Goal: Transaction & Acquisition: Purchase product/service

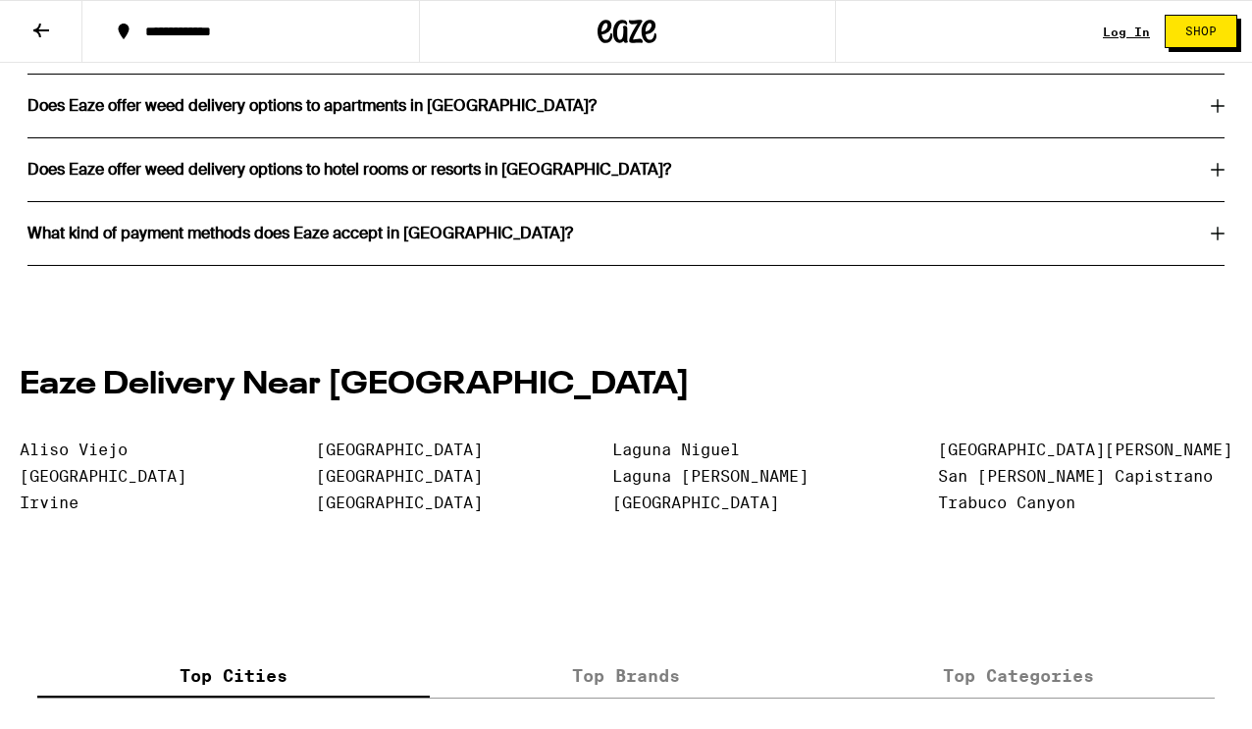
scroll to position [3864, 0]
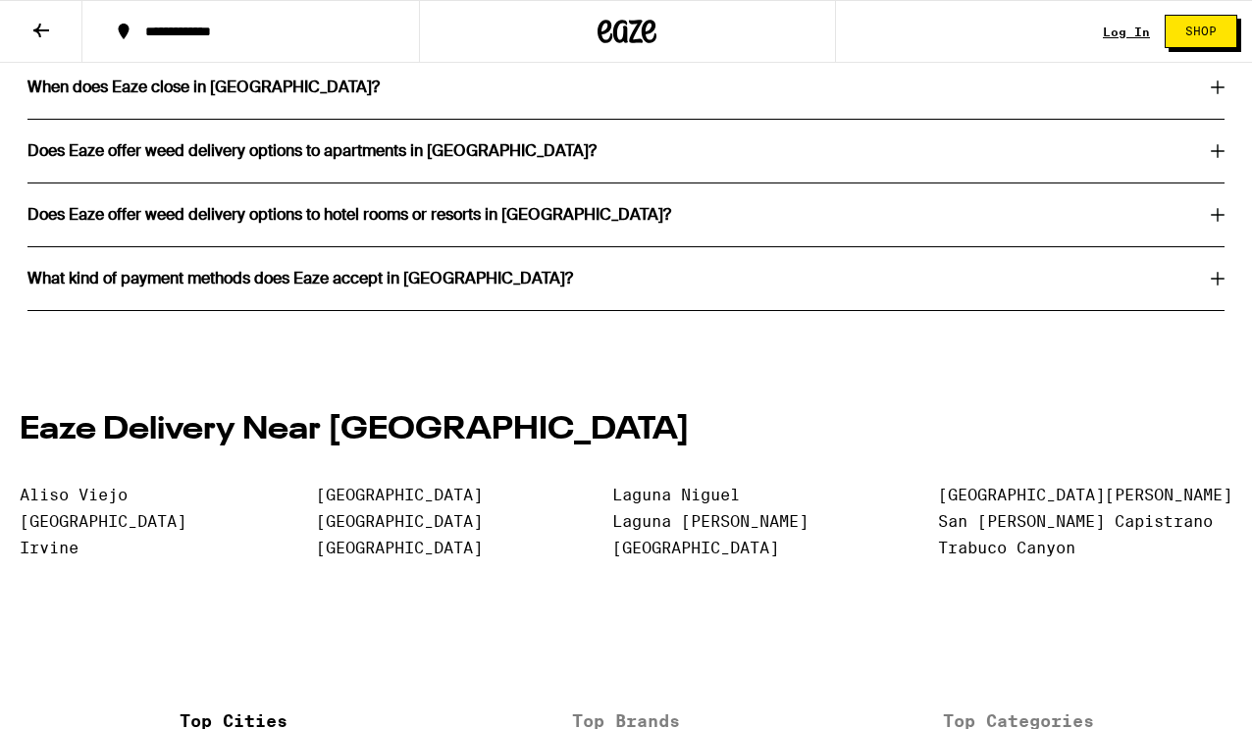
click at [369, 286] on h3 "What kind of payment methods does Eaze accept in [GEOGRAPHIC_DATA]?" at bounding box center [299, 279] width 545 height 16
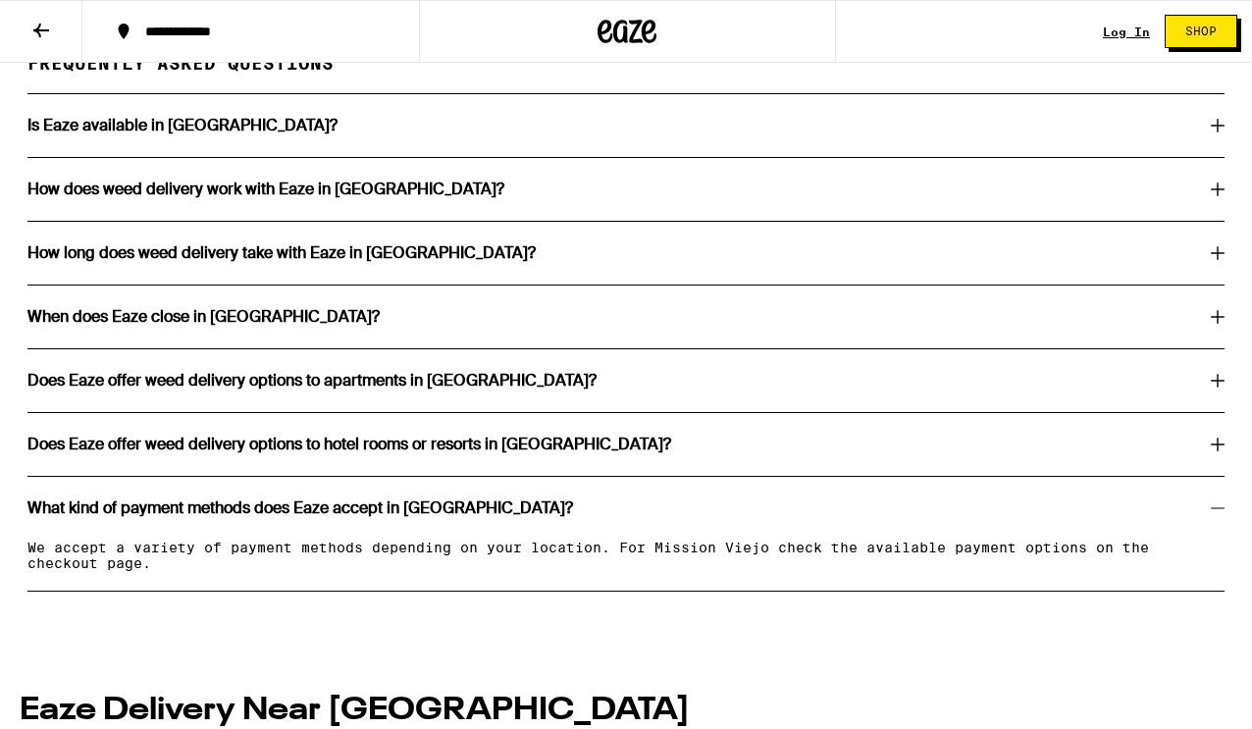
scroll to position [3631, 0]
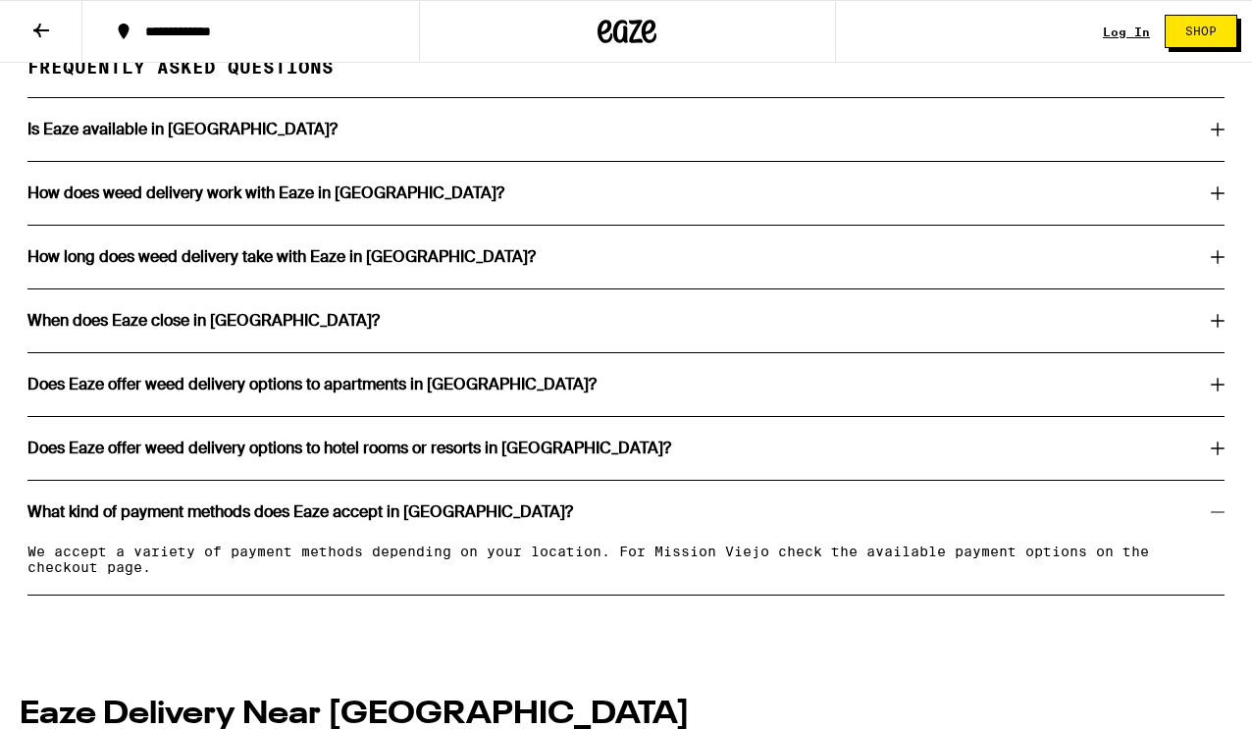
click at [284, 329] on h3 "When does Eaze close in [GEOGRAPHIC_DATA]?" at bounding box center [203, 321] width 352 height 16
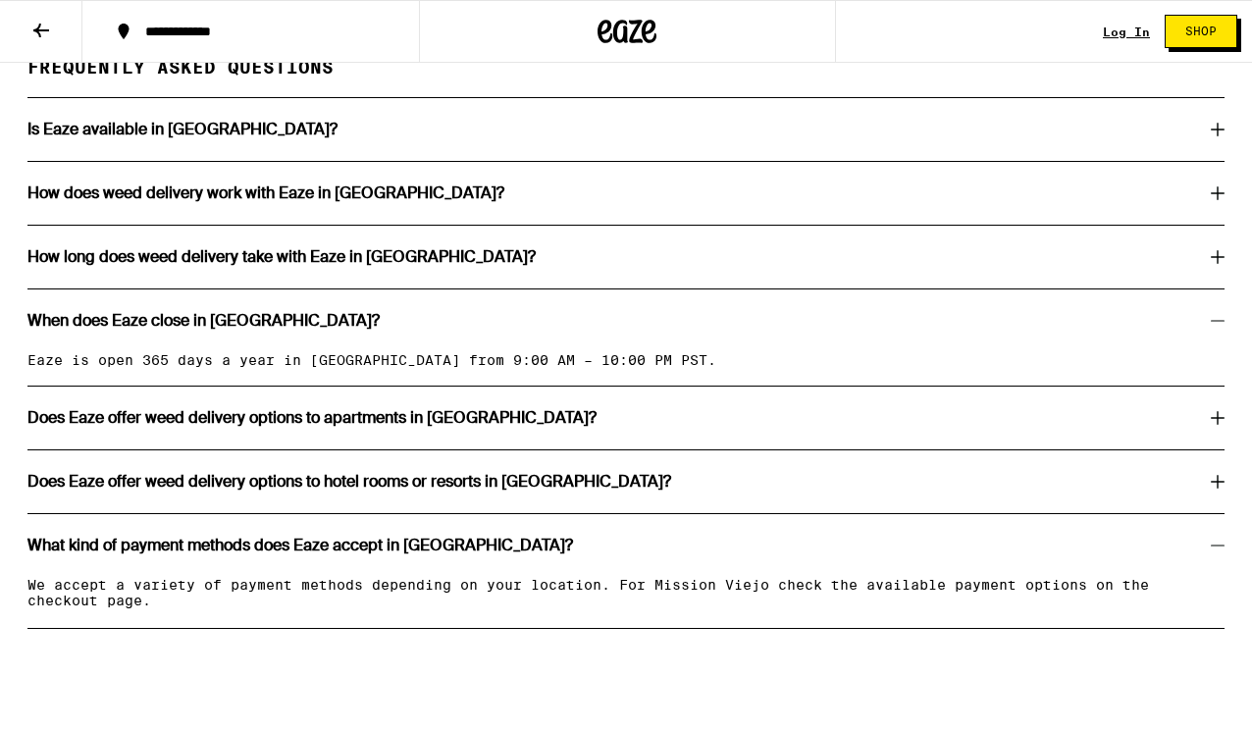
click at [306, 265] on h3 "How long does weed delivery take with Eaze in [GEOGRAPHIC_DATA]?" at bounding box center [281, 257] width 508 height 16
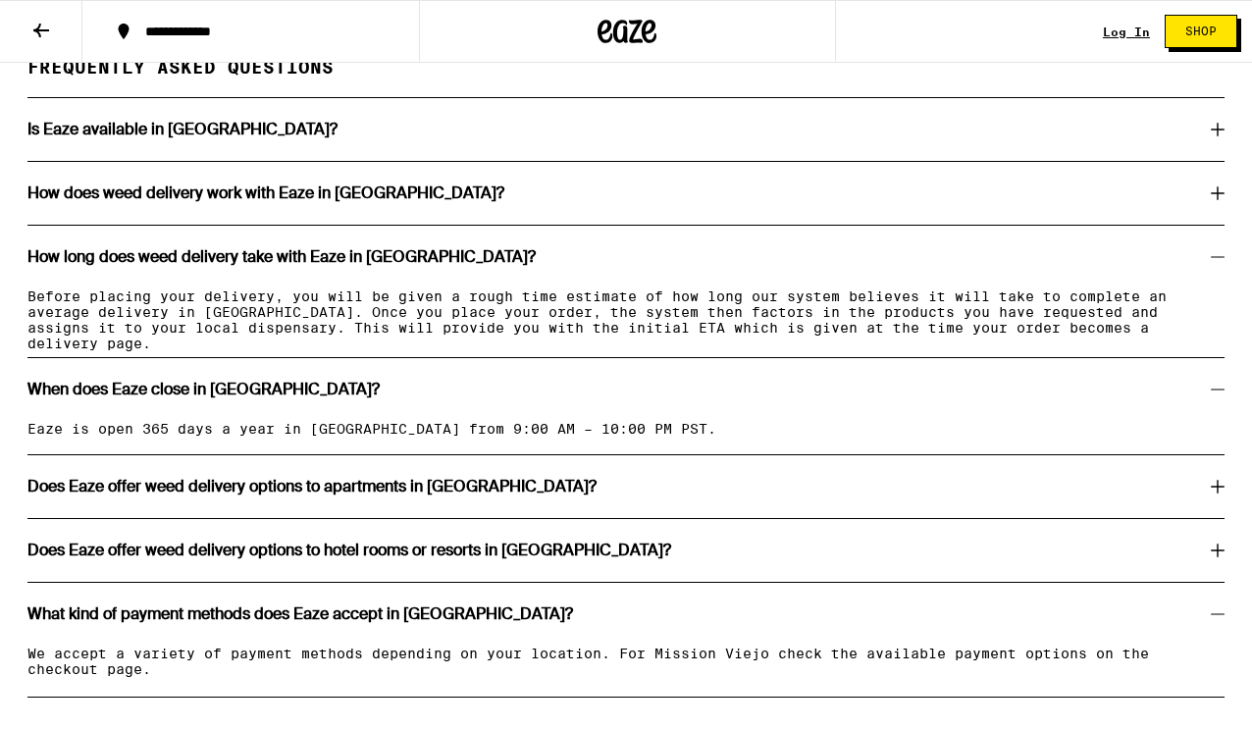
click at [310, 265] on h3 "How long does weed delivery take with Eaze in [GEOGRAPHIC_DATA]?" at bounding box center [281, 257] width 508 height 16
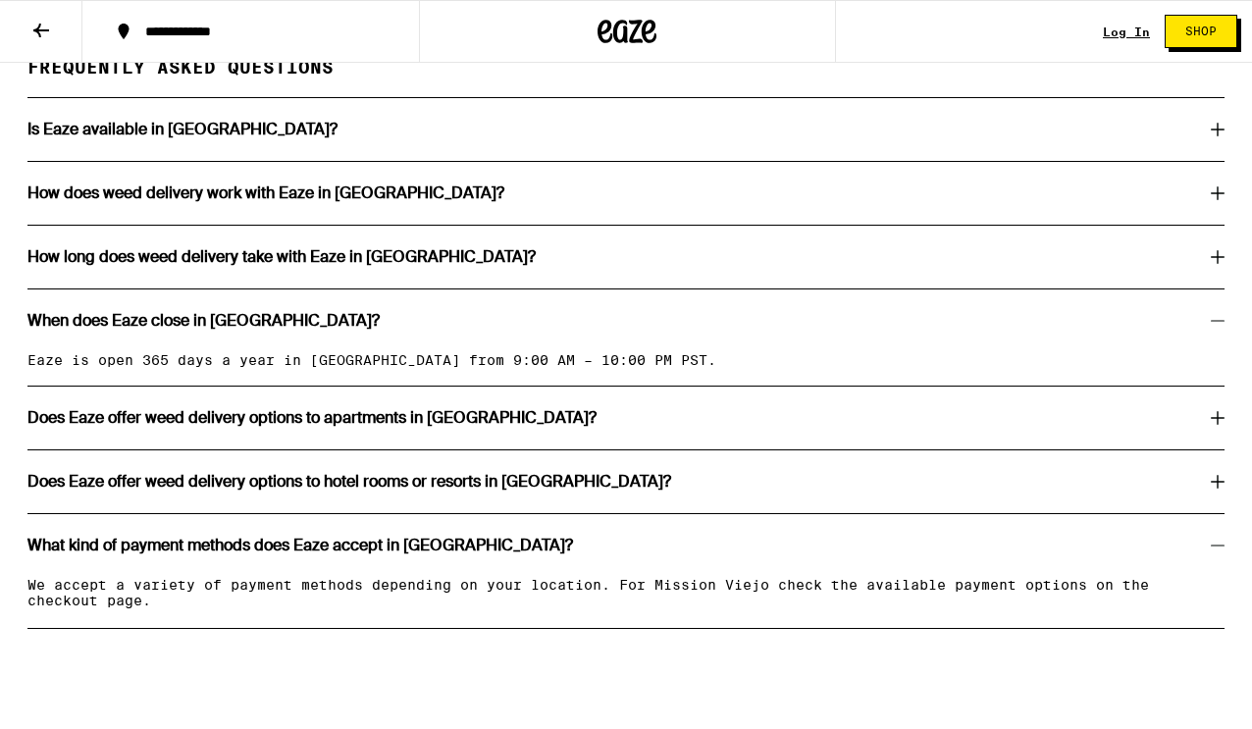
click at [270, 137] on h3 "Is Eaze available in [GEOGRAPHIC_DATA]?" at bounding box center [182, 130] width 310 height 16
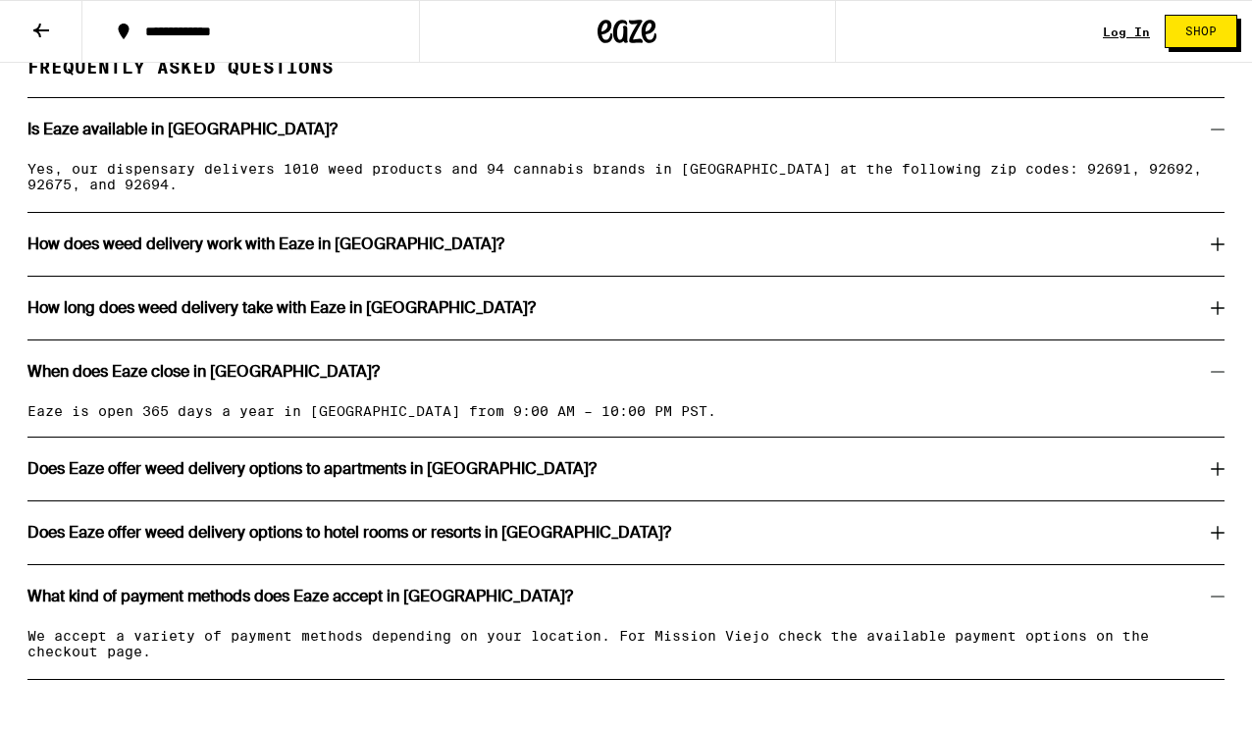
click at [270, 137] on h3 "Is Eaze available in [GEOGRAPHIC_DATA]?" at bounding box center [182, 130] width 310 height 16
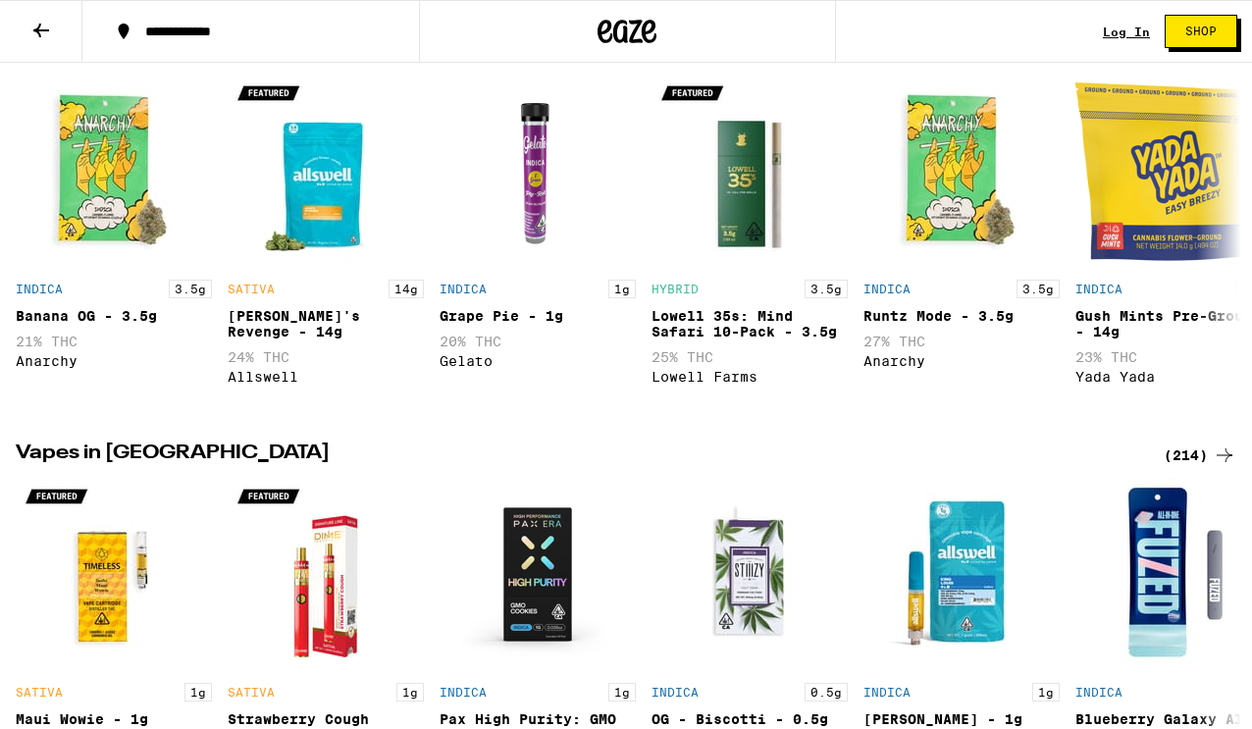
scroll to position [430, 0]
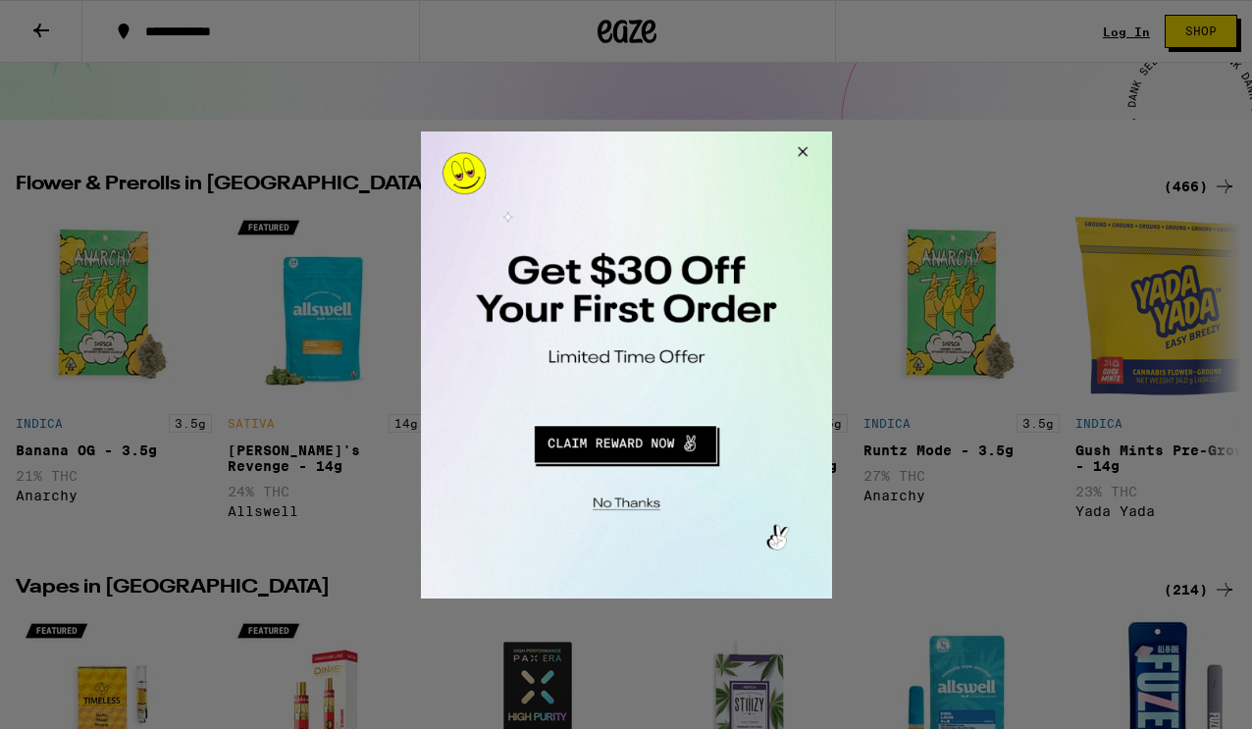
click at [803, 149] on button "Close Modal" at bounding box center [798, 153] width 53 height 47
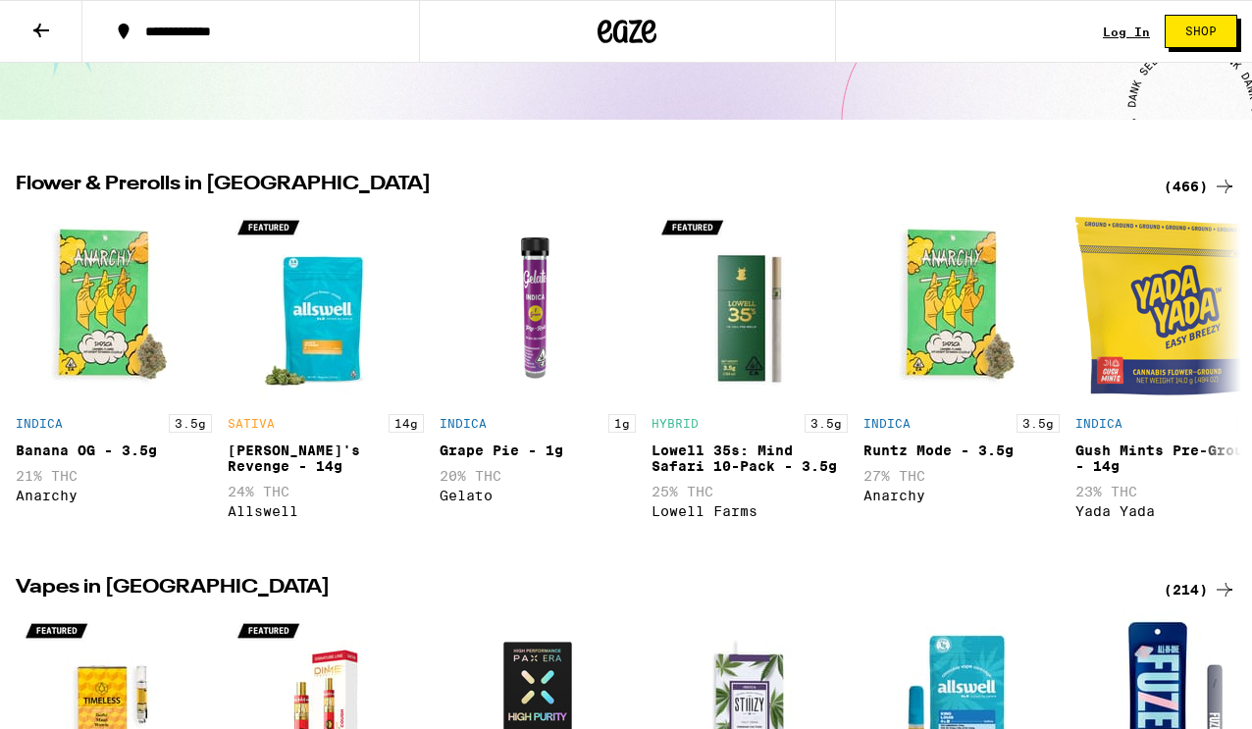
click at [1127, 26] on link "Log In" at bounding box center [1126, 32] width 47 height 13
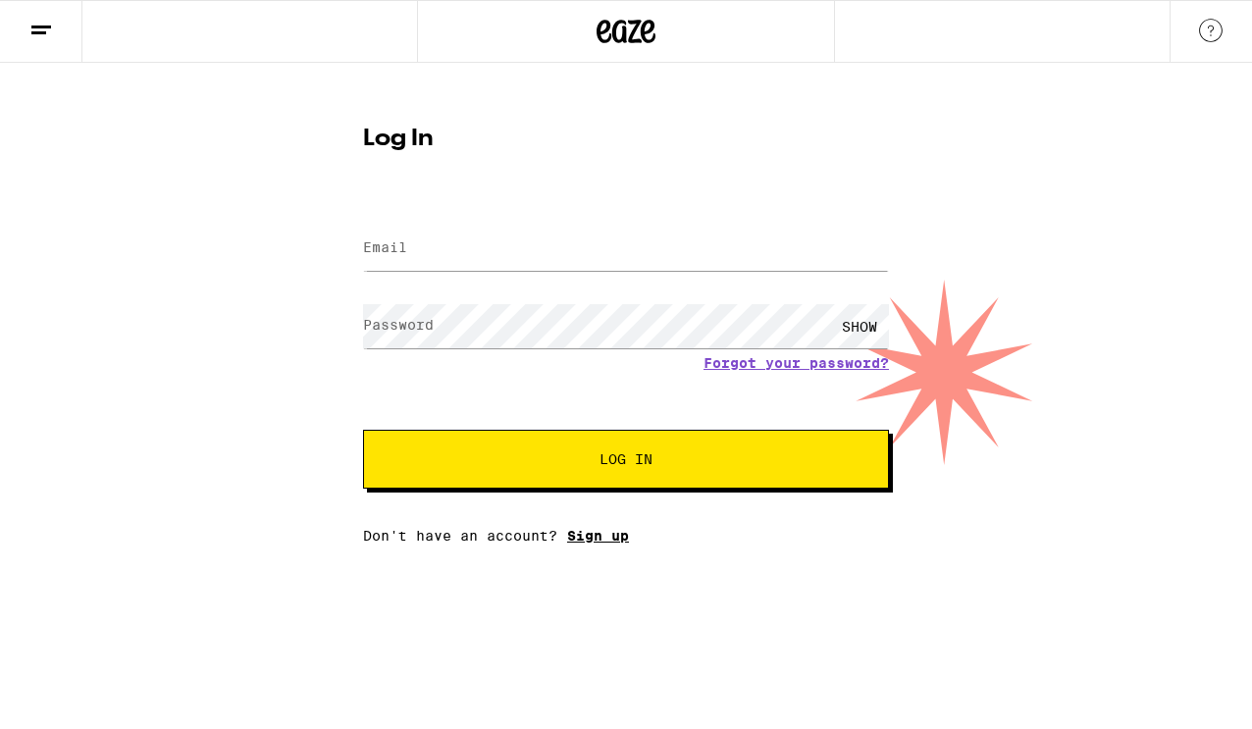
click at [594, 541] on link "Sign up" at bounding box center [598, 536] width 62 height 16
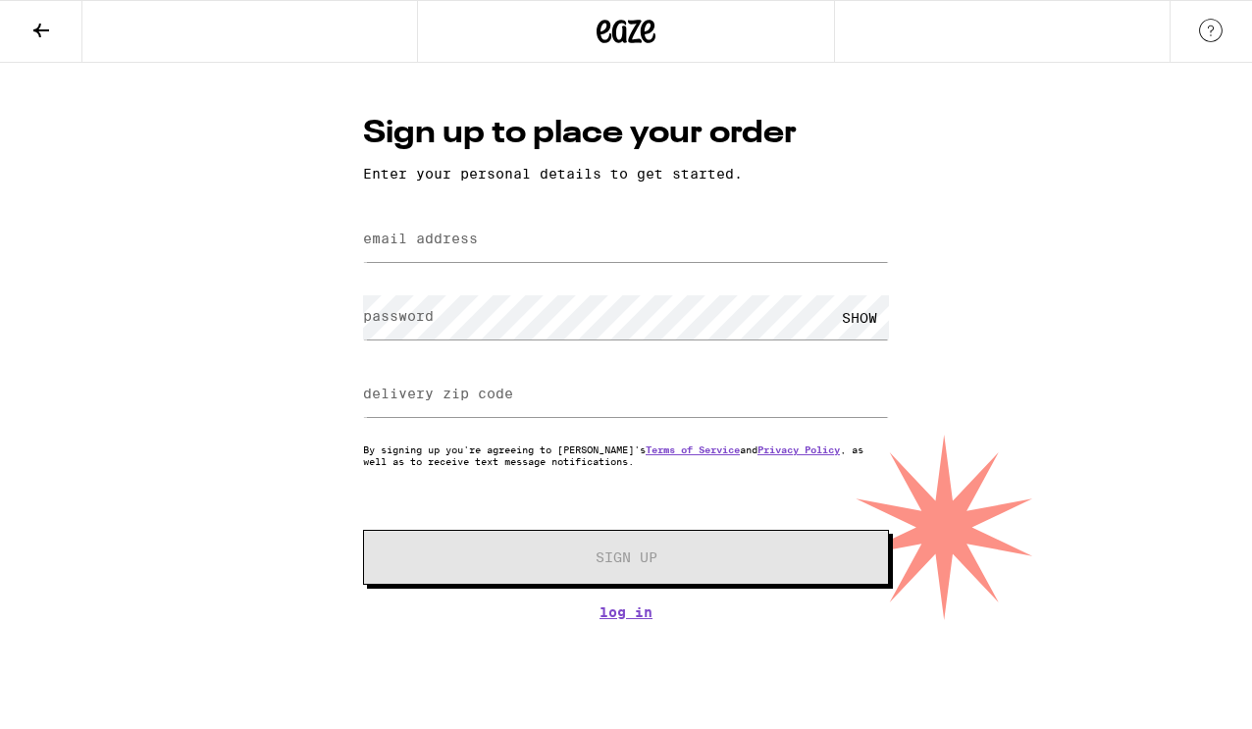
click at [445, 246] on label "email address" at bounding box center [420, 239] width 115 height 16
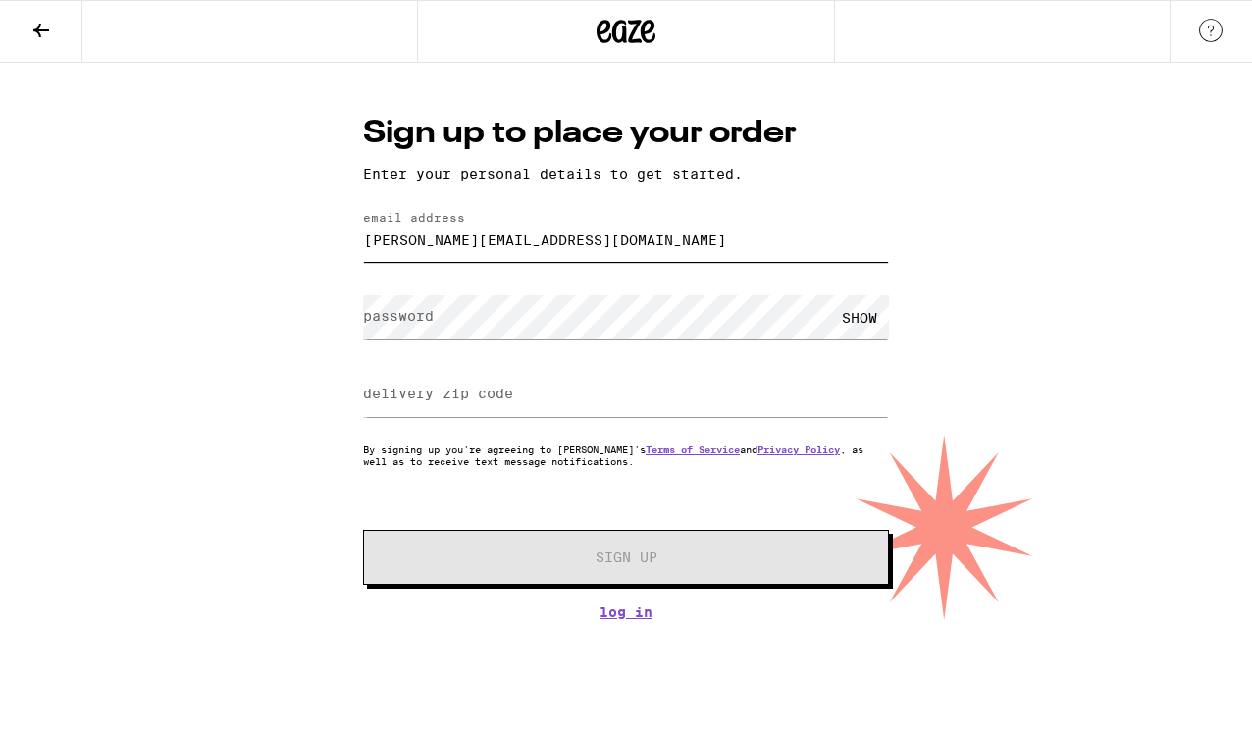
type input "[PERSON_NAME][EMAIL_ADDRESS][DOMAIN_NAME]"
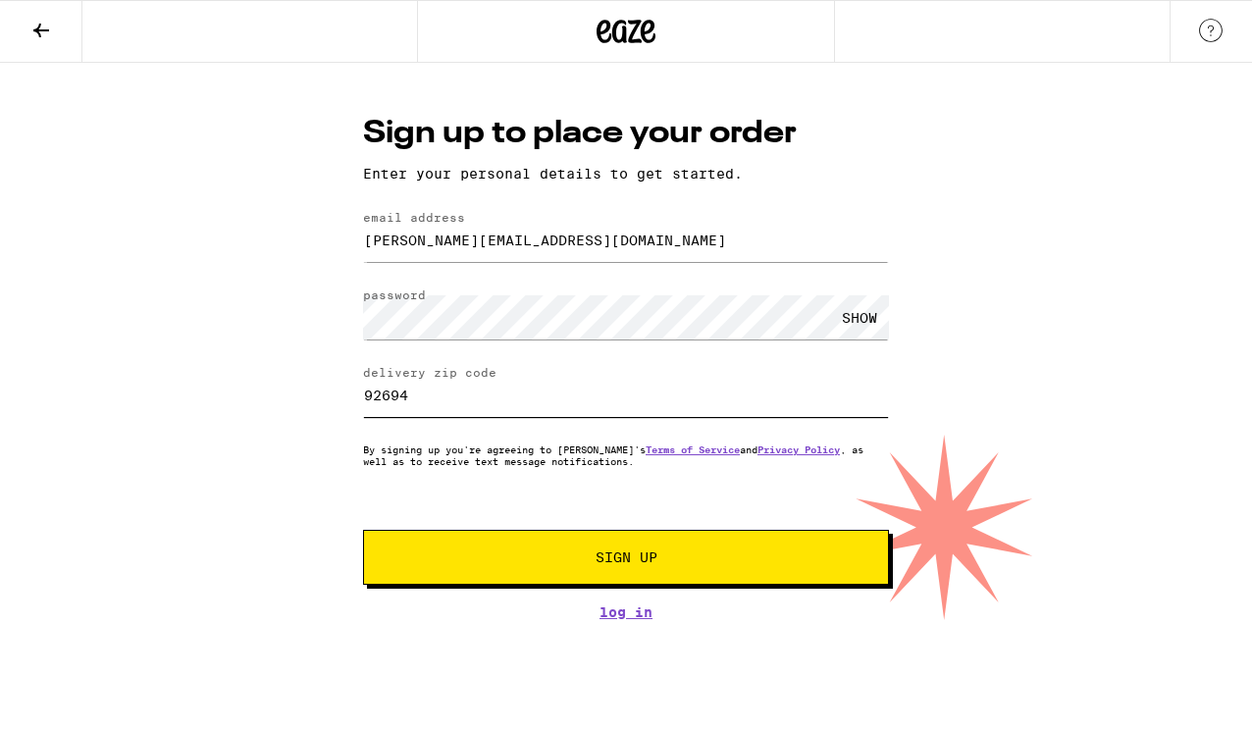
type input "92694"
click at [615, 558] on span "Sign Up" at bounding box center [626, 557] width 62 height 14
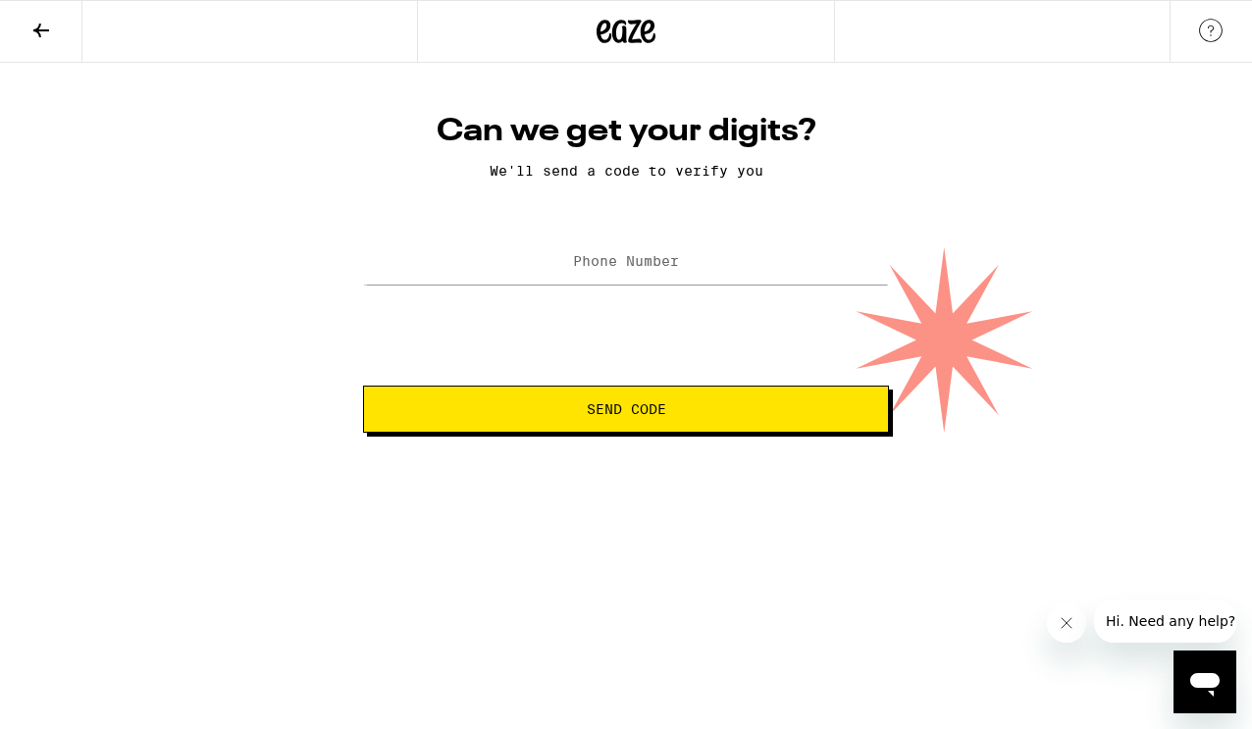
click at [668, 262] on label "Phone Number" at bounding box center [626, 261] width 106 height 16
type input "[PHONE_NUMBER]"
click at [654, 411] on span "Send Code" at bounding box center [626, 409] width 79 height 14
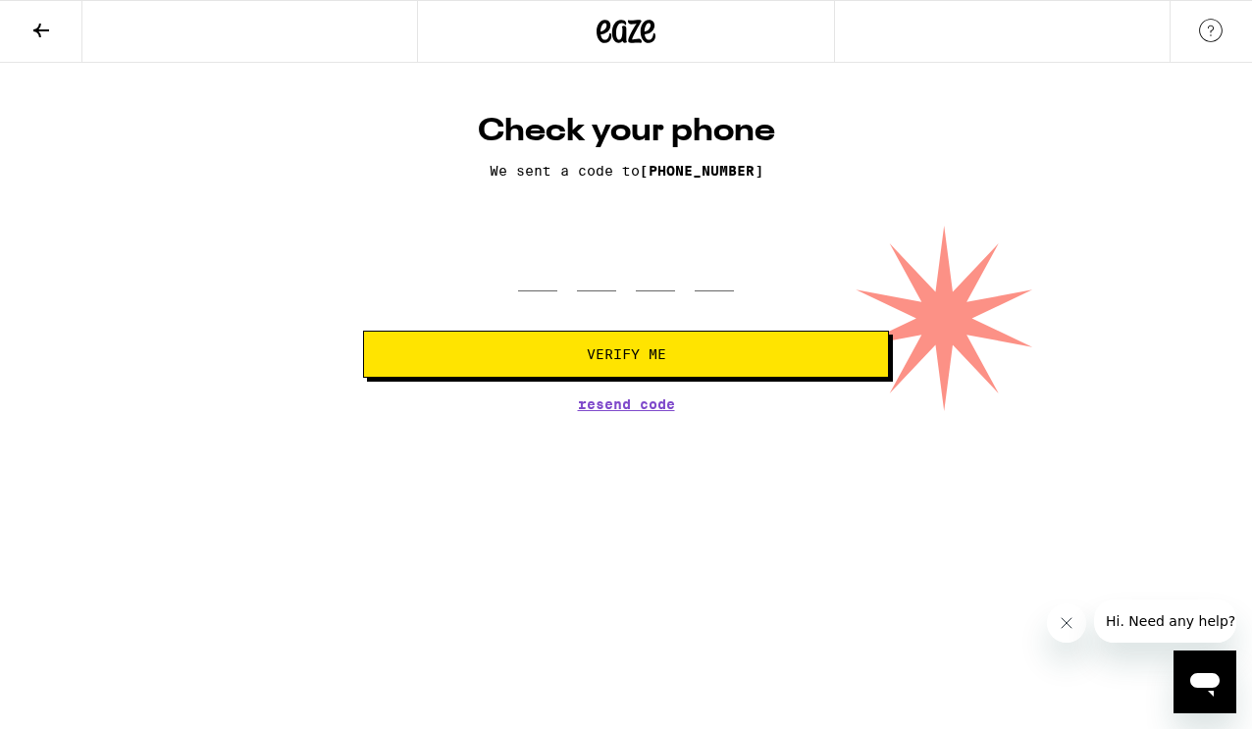
click at [620, 296] on form "Verify Me" at bounding box center [626, 305] width 526 height 144
click at [545, 279] on input "tel" at bounding box center [537, 262] width 39 height 58
type input "9"
type input "5"
type input "8"
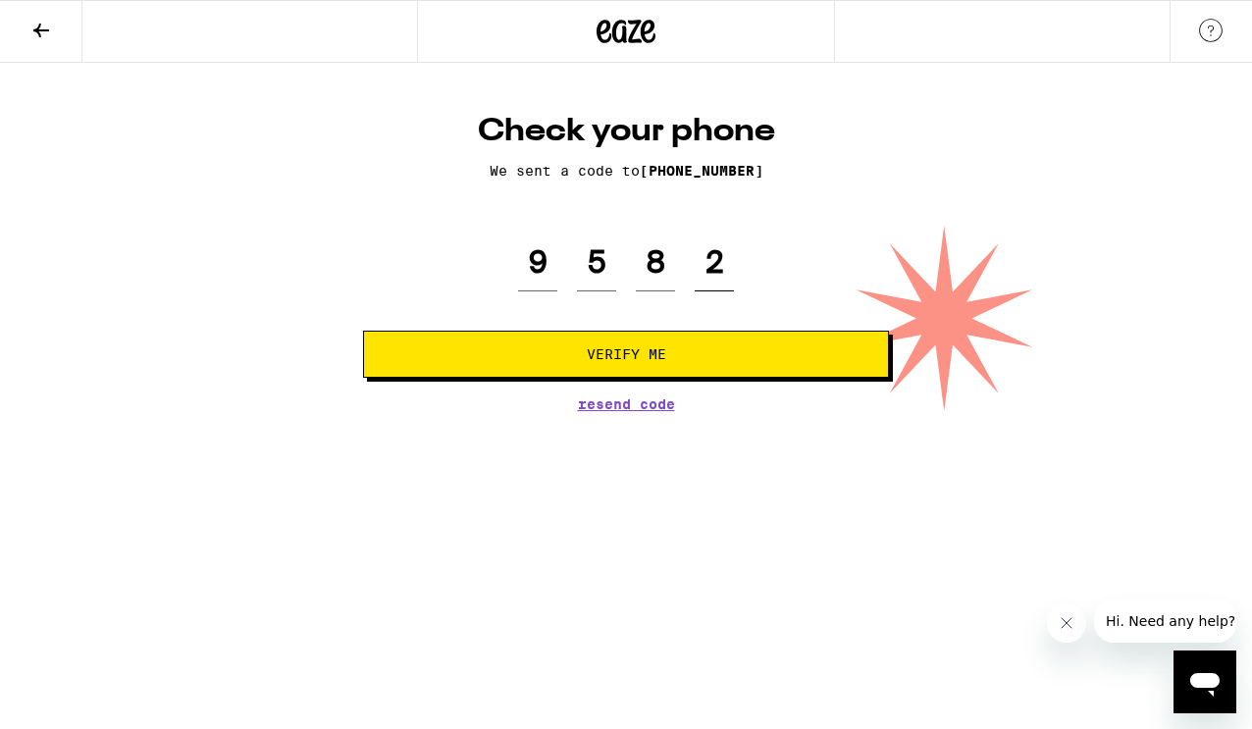
type input "2"
click at [559, 349] on span "Verify Me" at bounding box center [626, 354] width 492 height 14
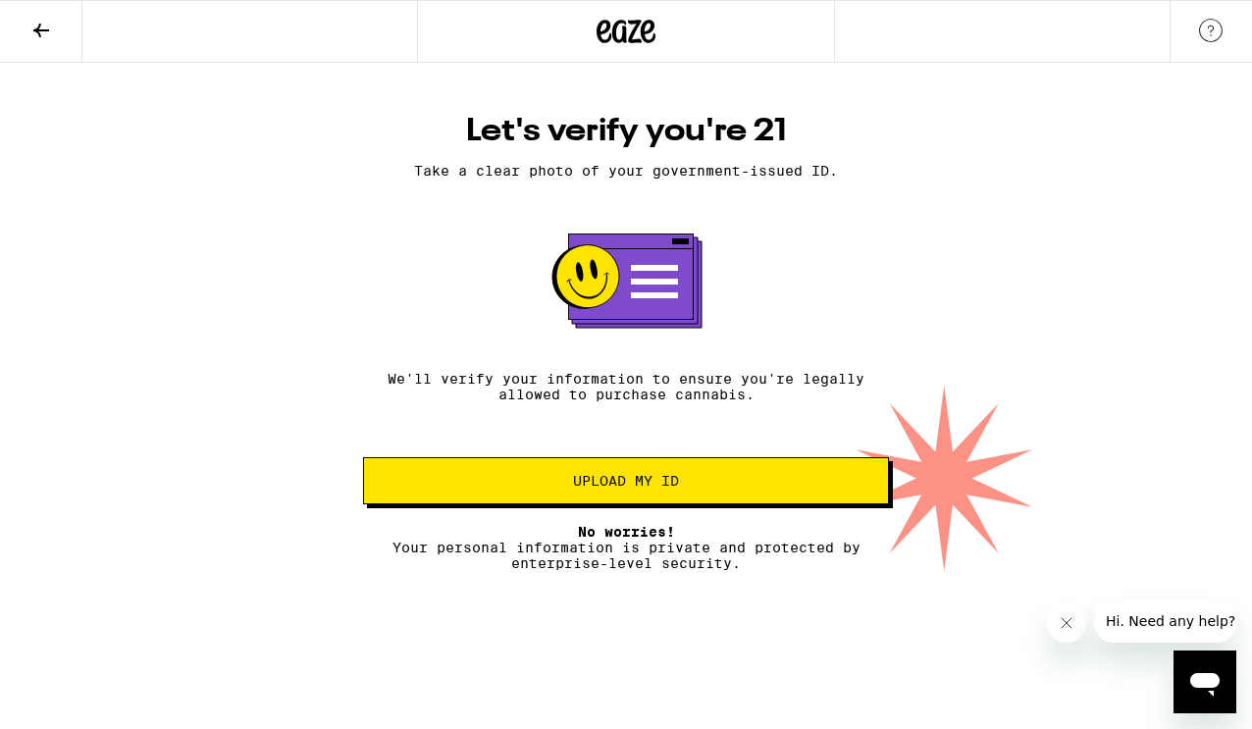
click at [606, 483] on span "Upload my ID" at bounding box center [626, 481] width 106 height 14
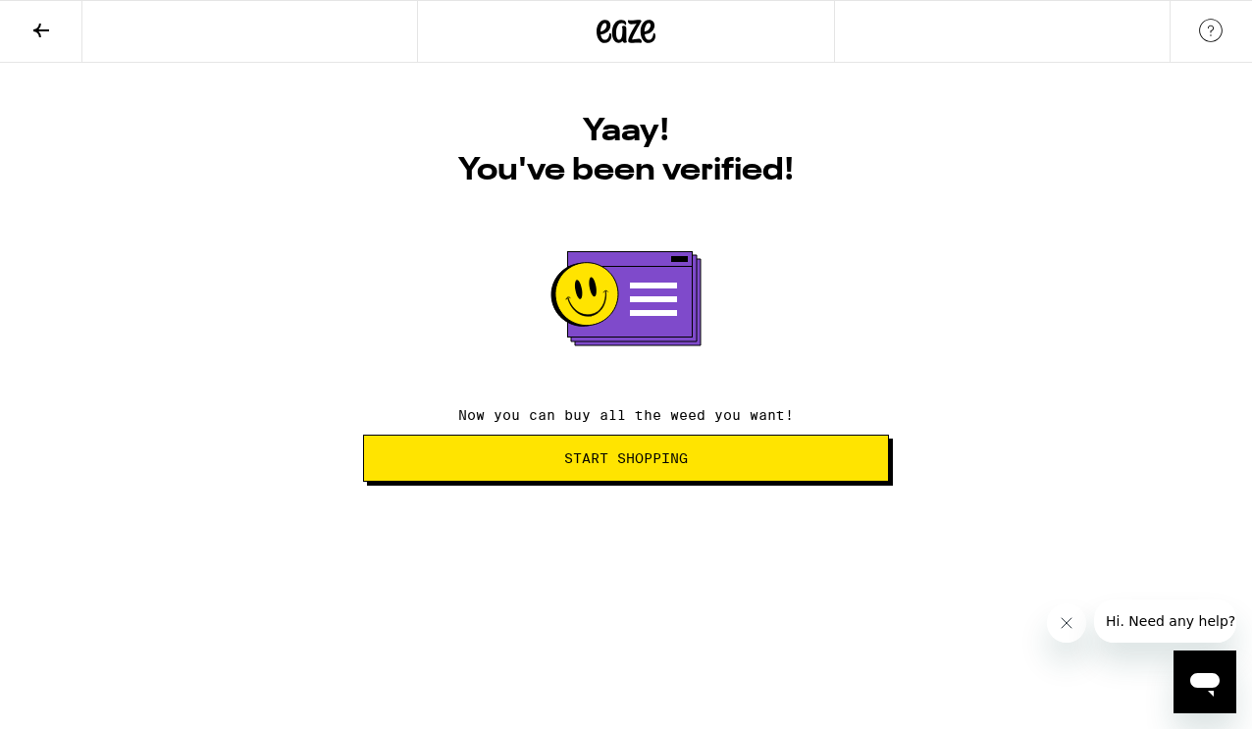
click at [658, 449] on button "Start Shopping" at bounding box center [626, 458] width 526 height 47
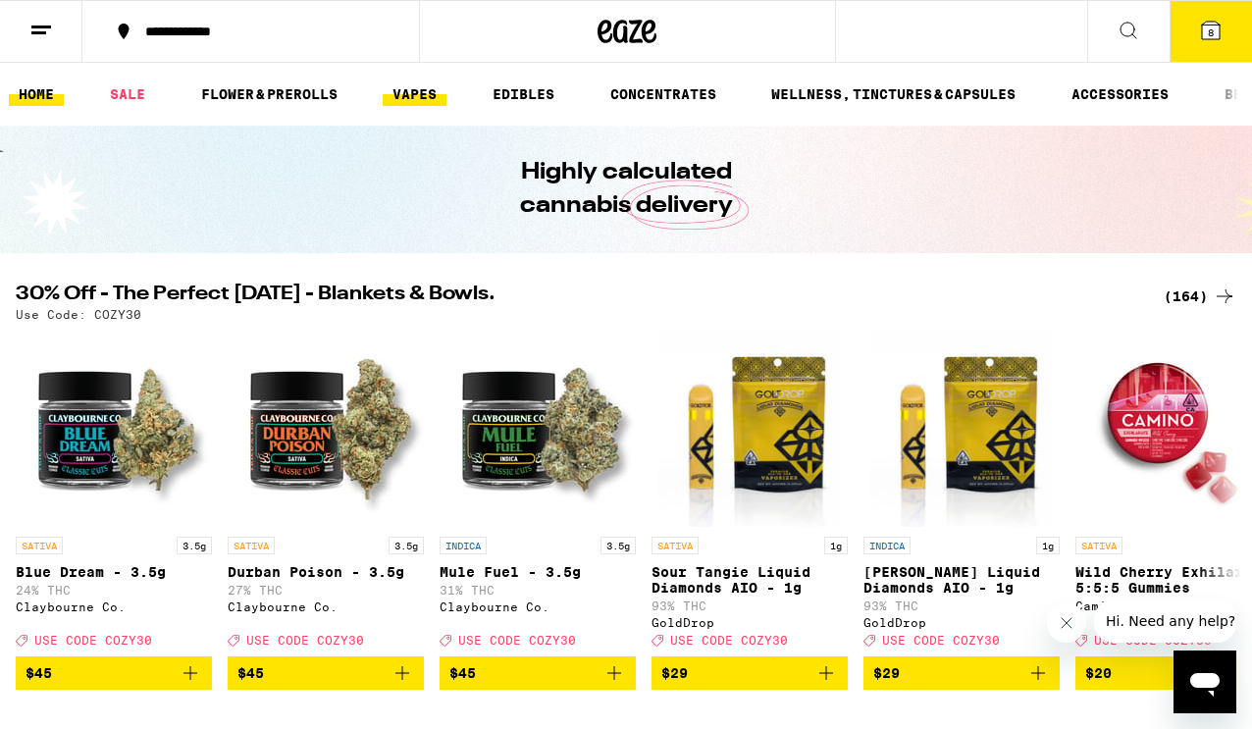
click at [415, 89] on link "VAPES" at bounding box center [415, 94] width 64 height 24
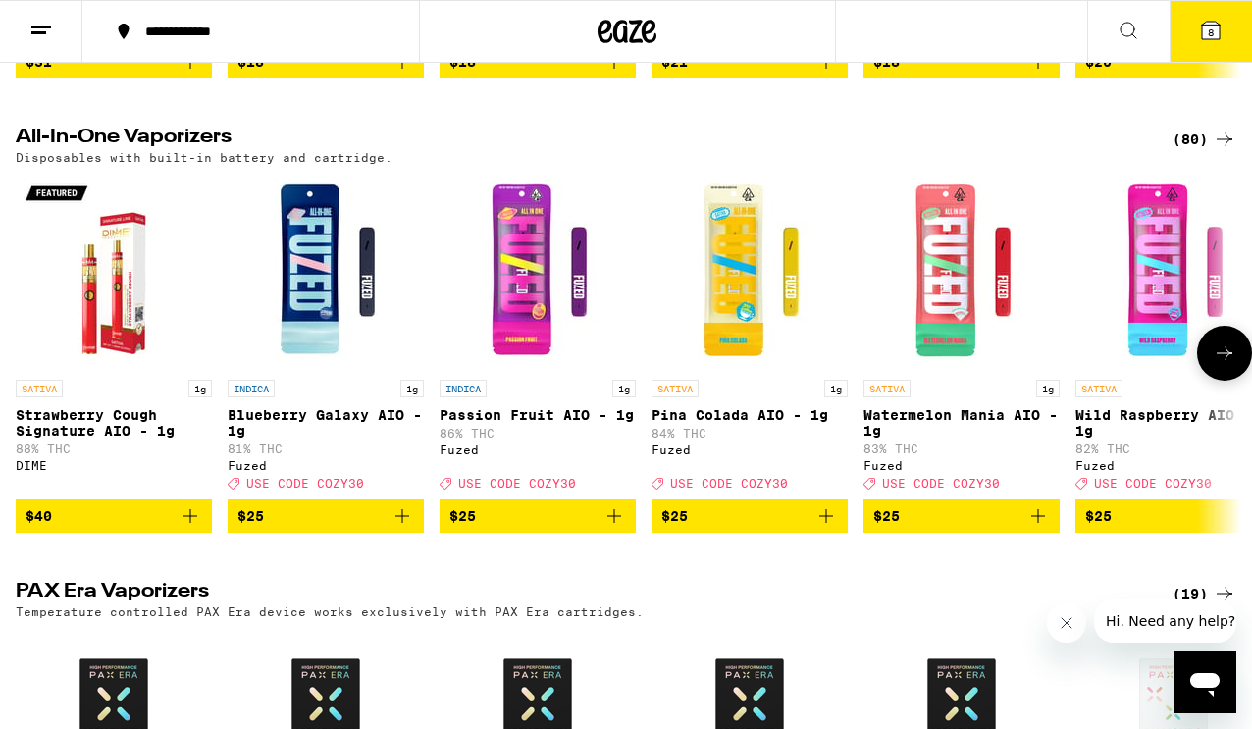
scroll to position [575, 0]
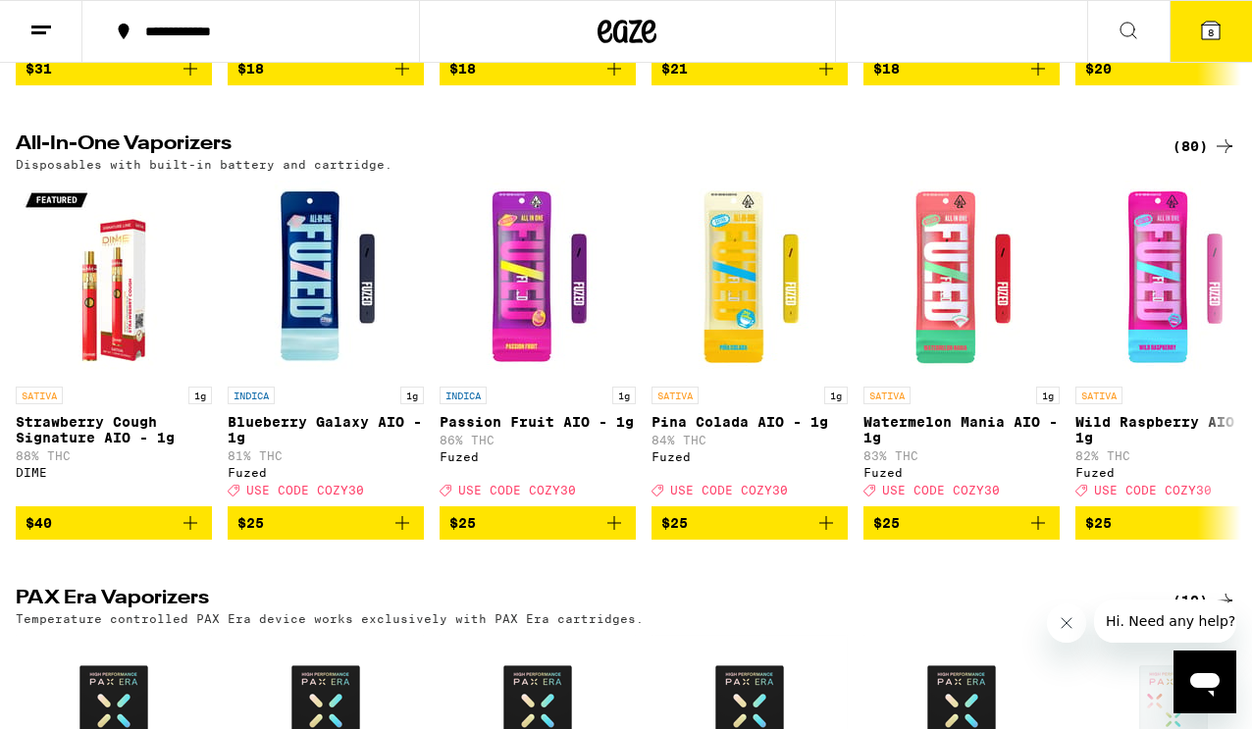
click at [1186, 158] on div "(80)" at bounding box center [1204, 146] width 64 height 24
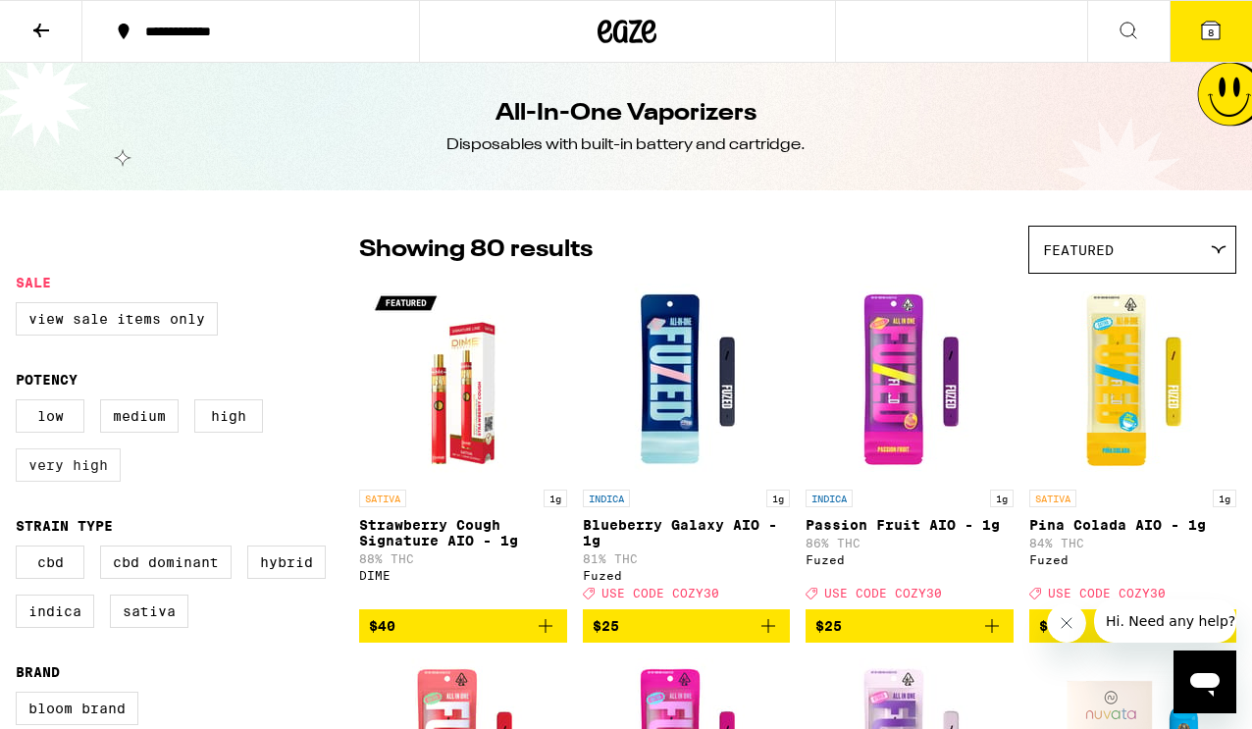
click at [70, 477] on label "Very High" at bounding box center [68, 464] width 105 height 33
click at [21, 403] on input "Very High" at bounding box center [20, 402] width 1 height 1
checkbox input "true"
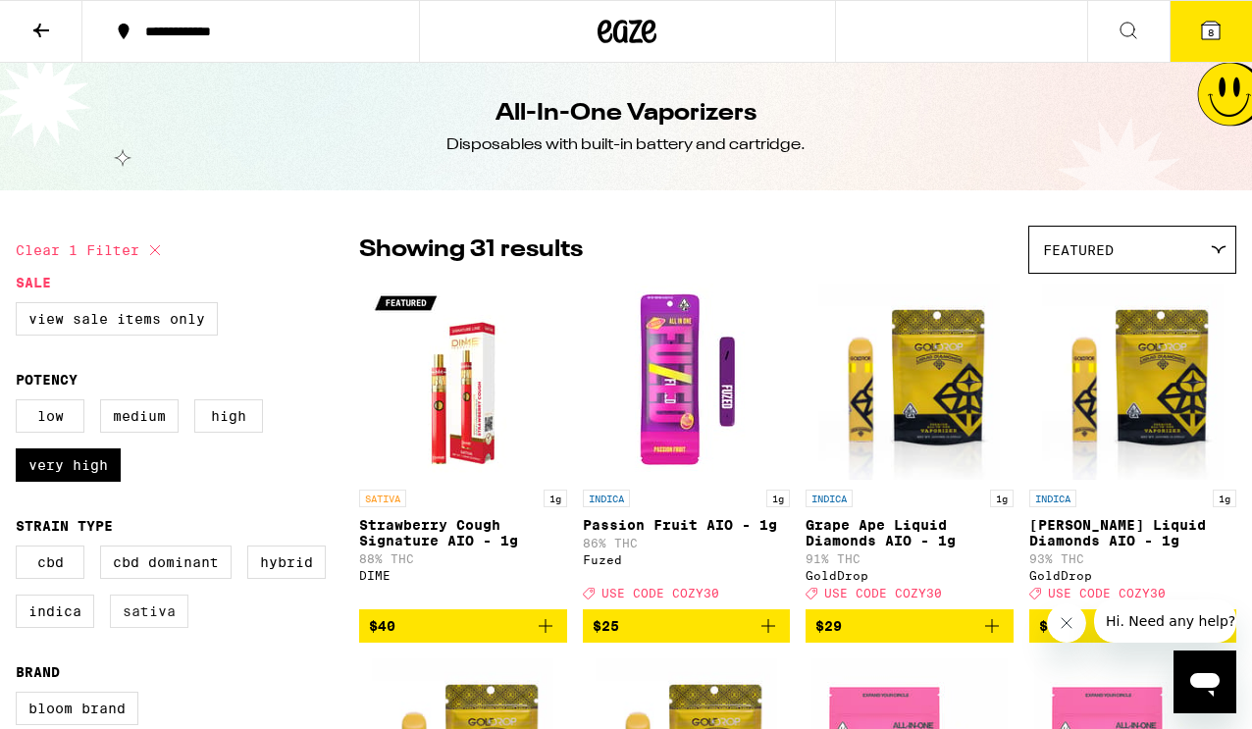
click at [132, 620] on label "Sativa" at bounding box center [149, 611] width 78 height 33
click at [21, 549] on input "Sativa" at bounding box center [20, 548] width 1 height 1
checkbox input "true"
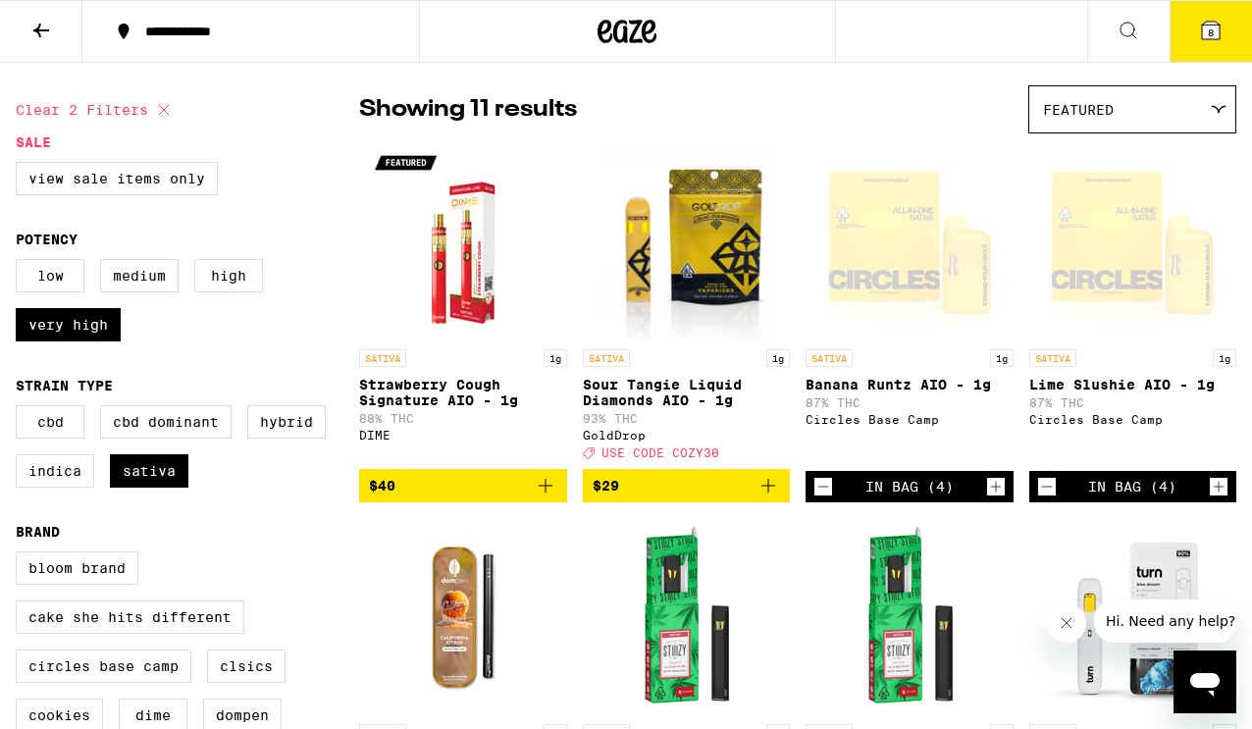
scroll to position [139, 0]
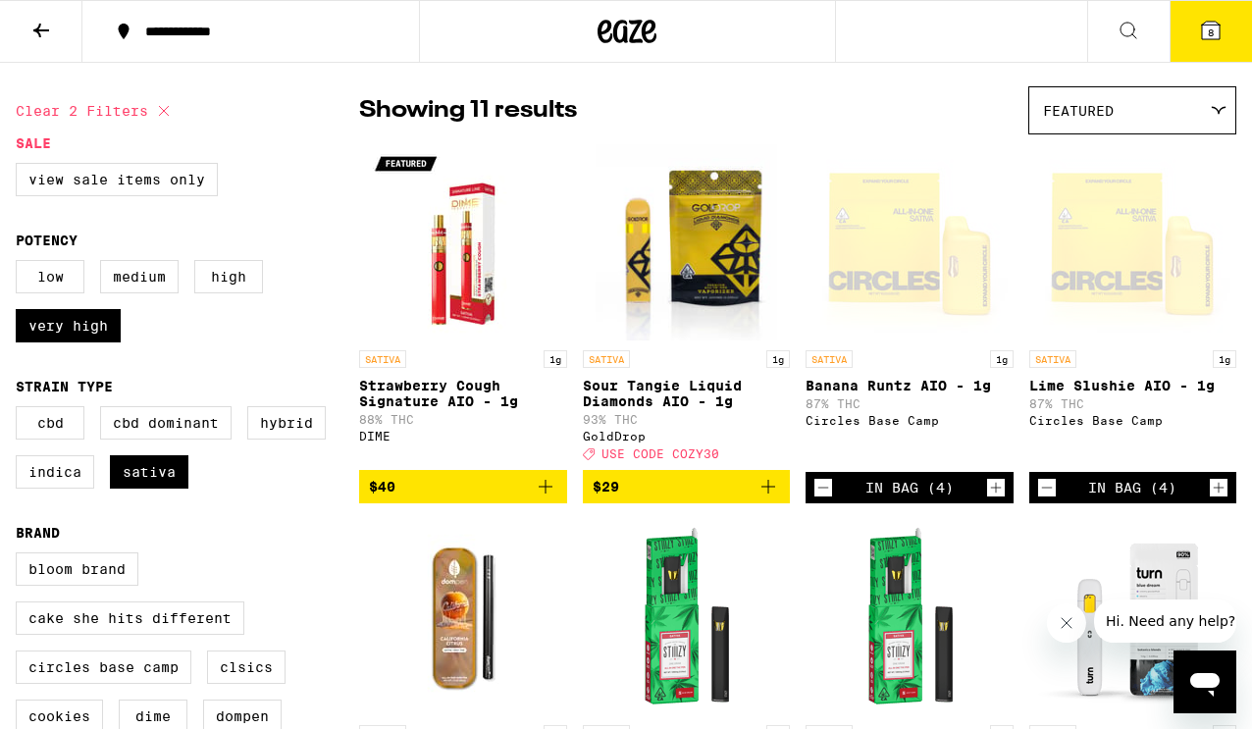
click at [1212, 36] on span "8" at bounding box center [1211, 32] width 6 height 12
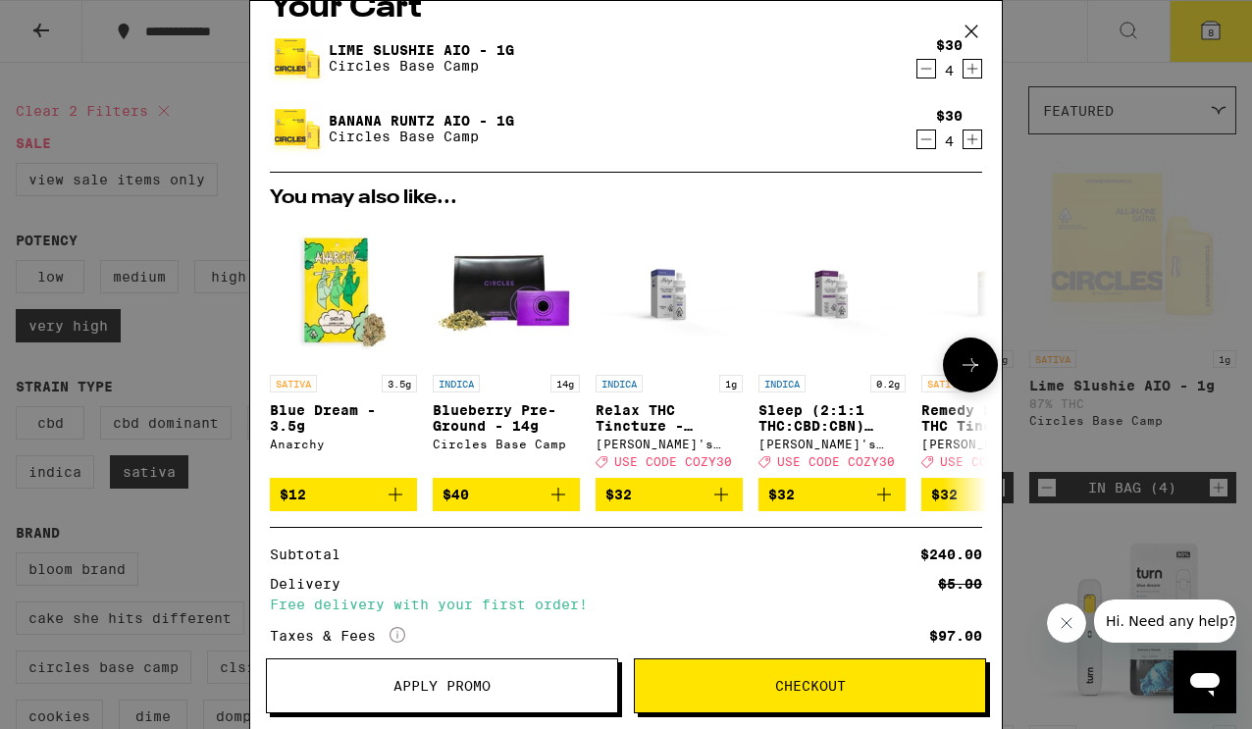
scroll to position [7, 0]
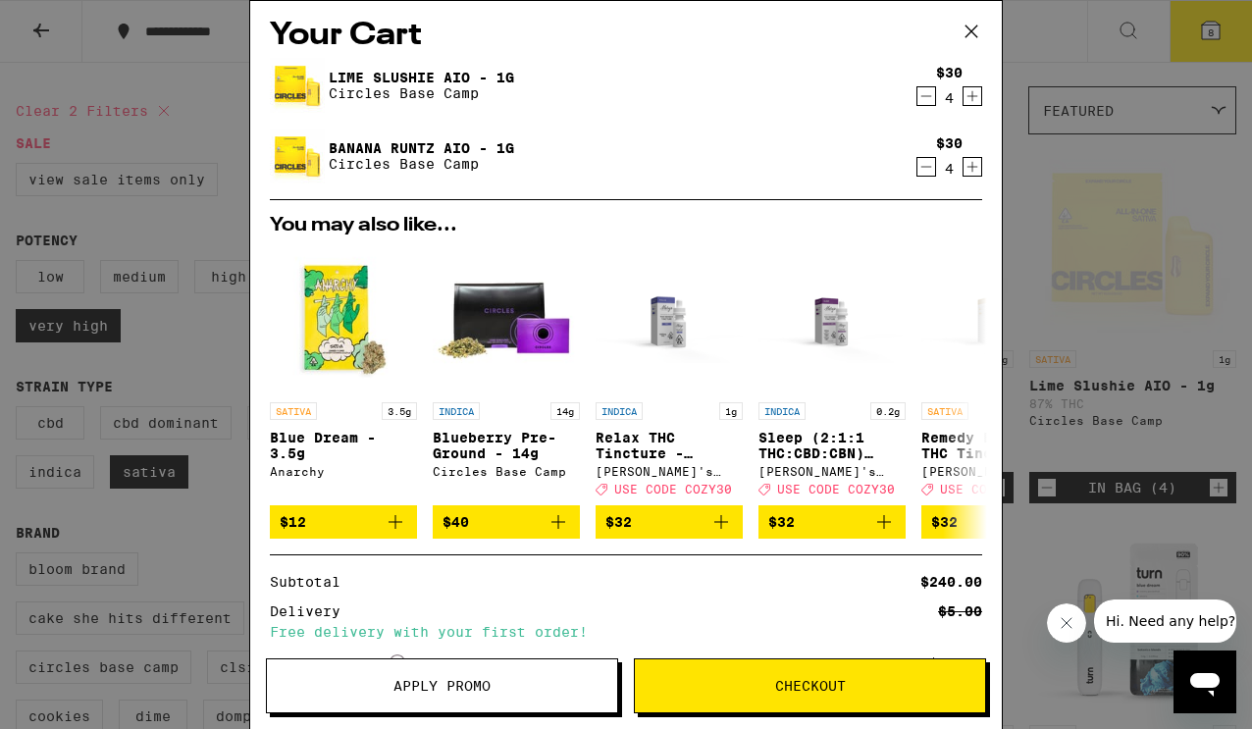
click at [926, 172] on icon "Decrement" at bounding box center [926, 167] width 18 height 24
click at [926, 99] on icon "Decrement" at bounding box center [926, 96] width 18 height 24
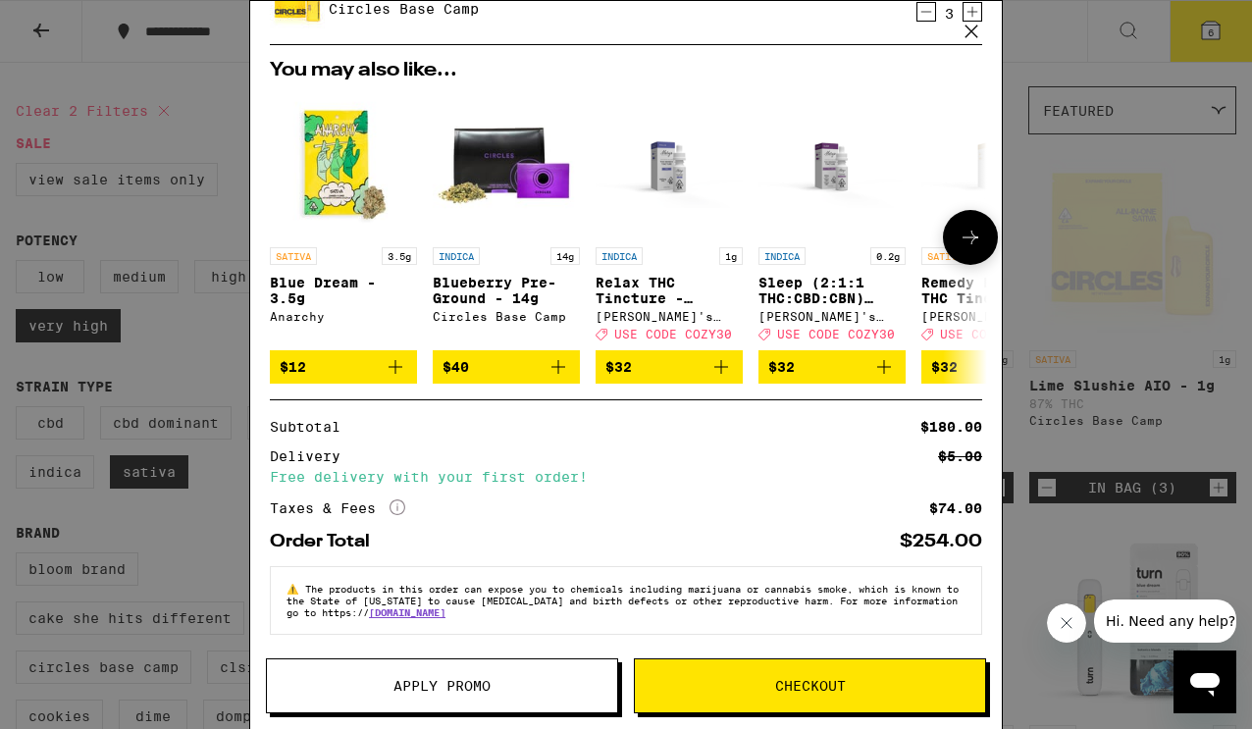
scroll to position [177, 0]
click at [797, 685] on span "Checkout" at bounding box center [810, 686] width 71 height 14
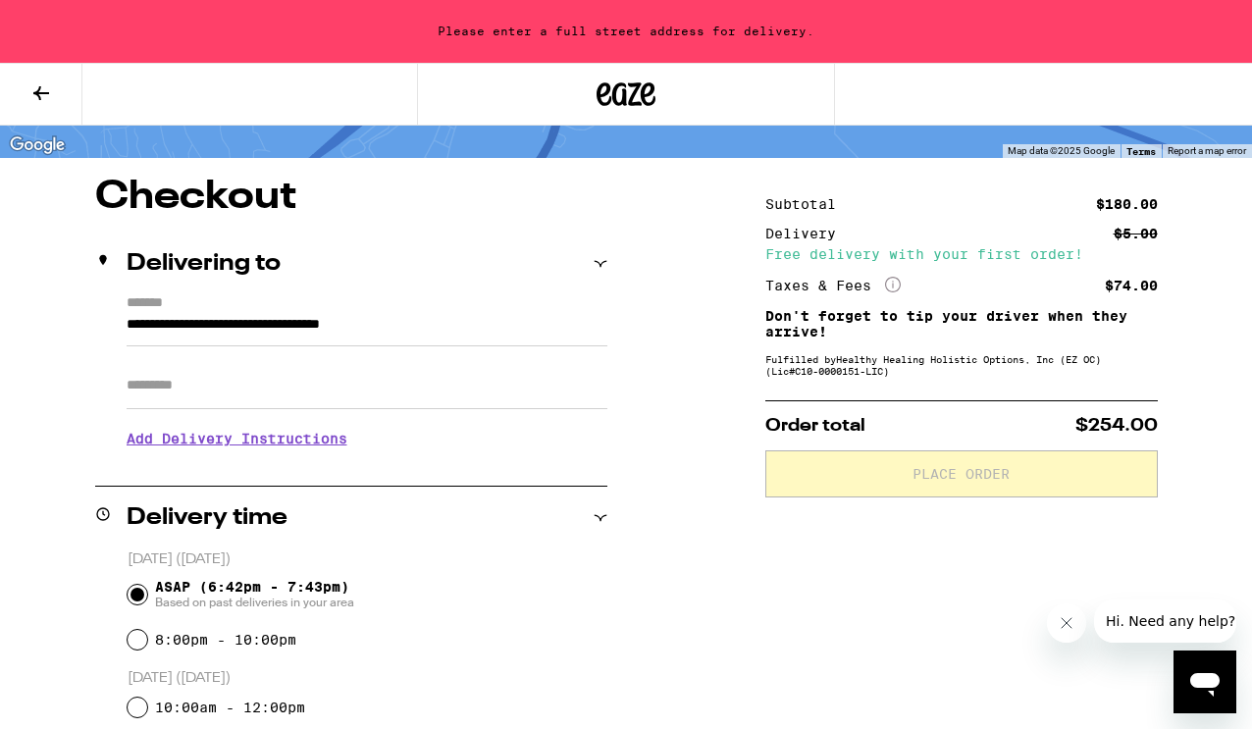
scroll to position [124, 0]
click at [125, 326] on div "**********" at bounding box center [351, 378] width 512 height 169
click at [130, 325] on input "**********" at bounding box center [367, 328] width 481 height 33
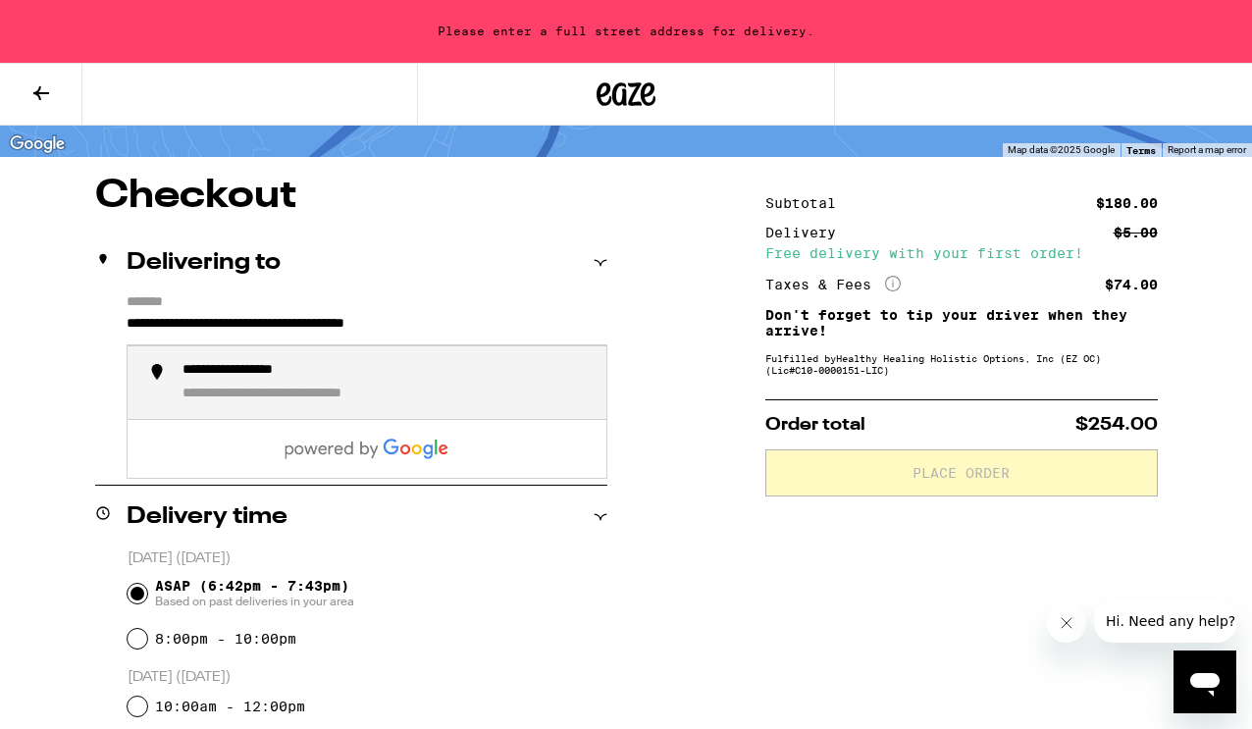
type input "**********"
click at [56, 358] on div "**********" at bounding box center [626, 729] width 1252 height 1105
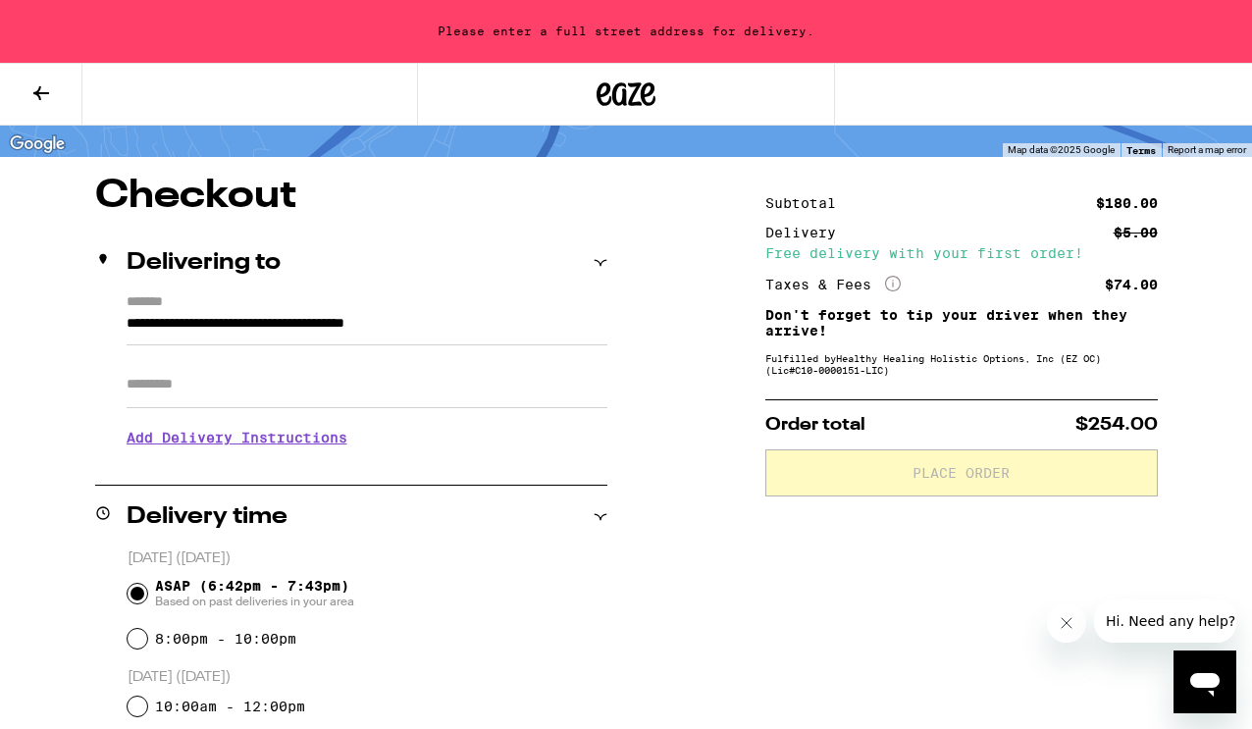
click at [208, 384] on input "Apt/Suite" at bounding box center [367, 384] width 481 height 47
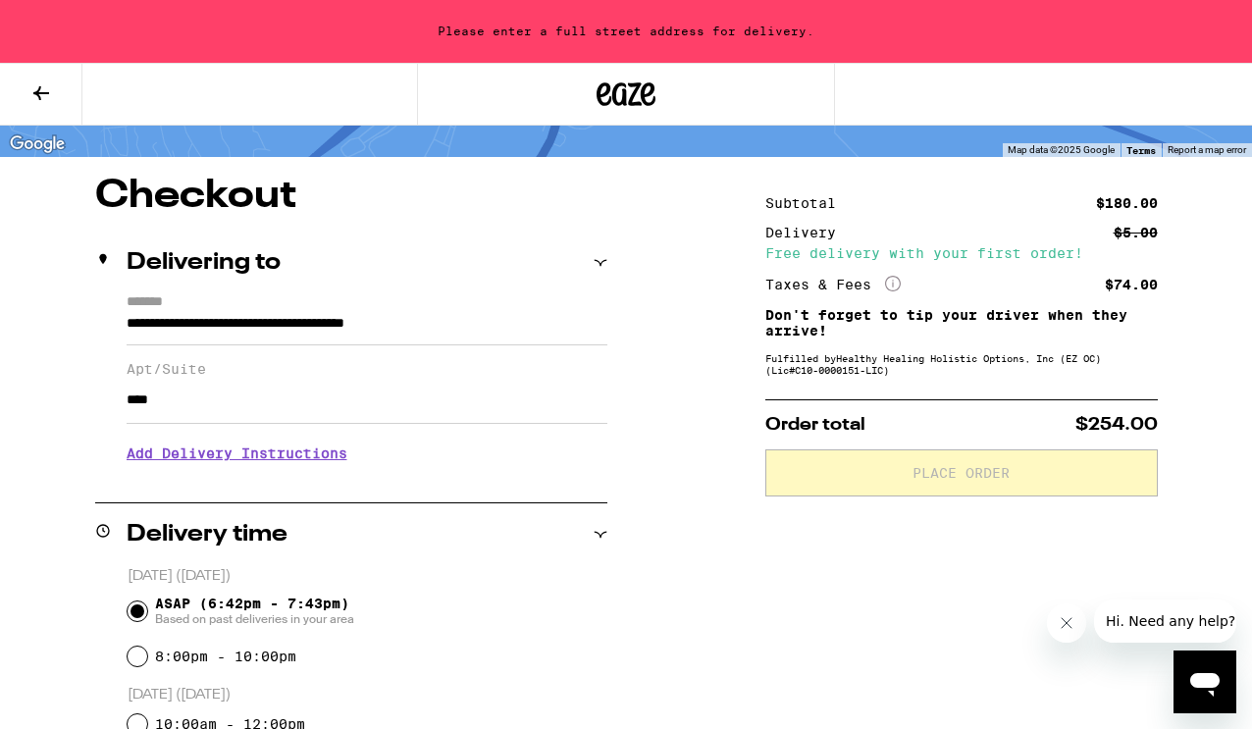
type input "****"
click at [679, 582] on div "**********" at bounding box center [626, 738] width 1252 height 1122
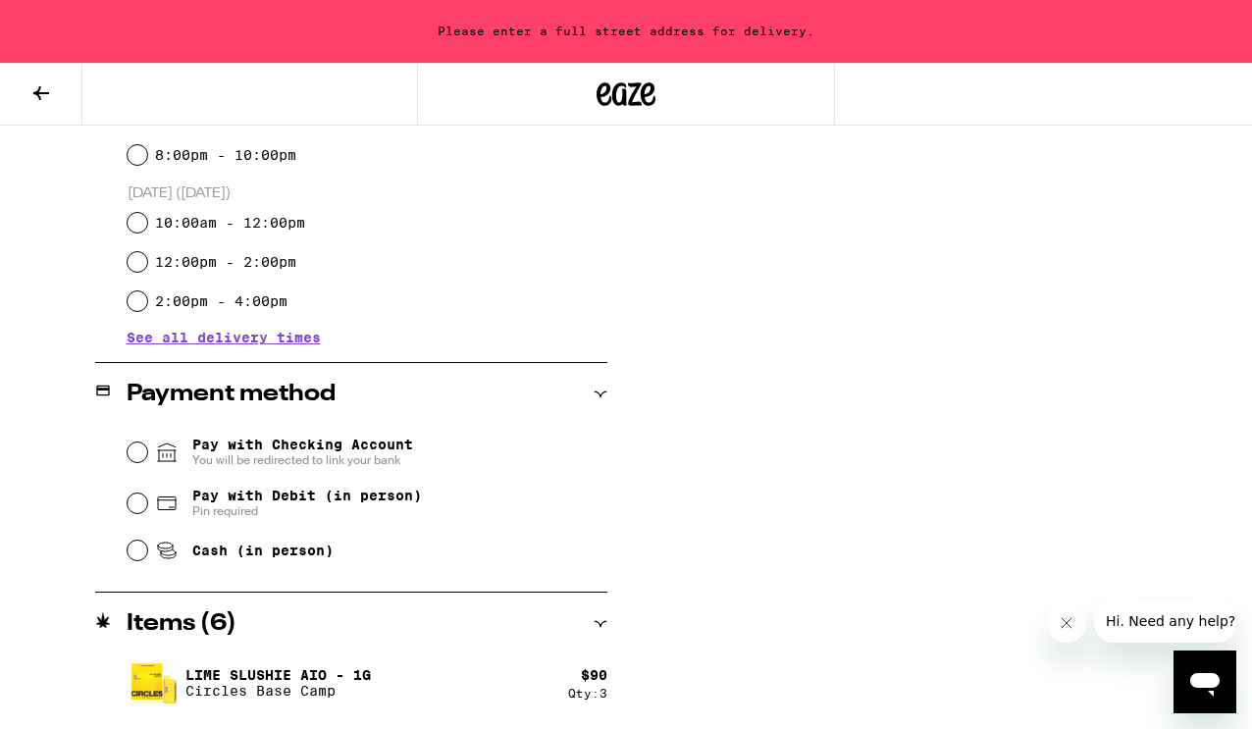
scroll to position [627, 0]
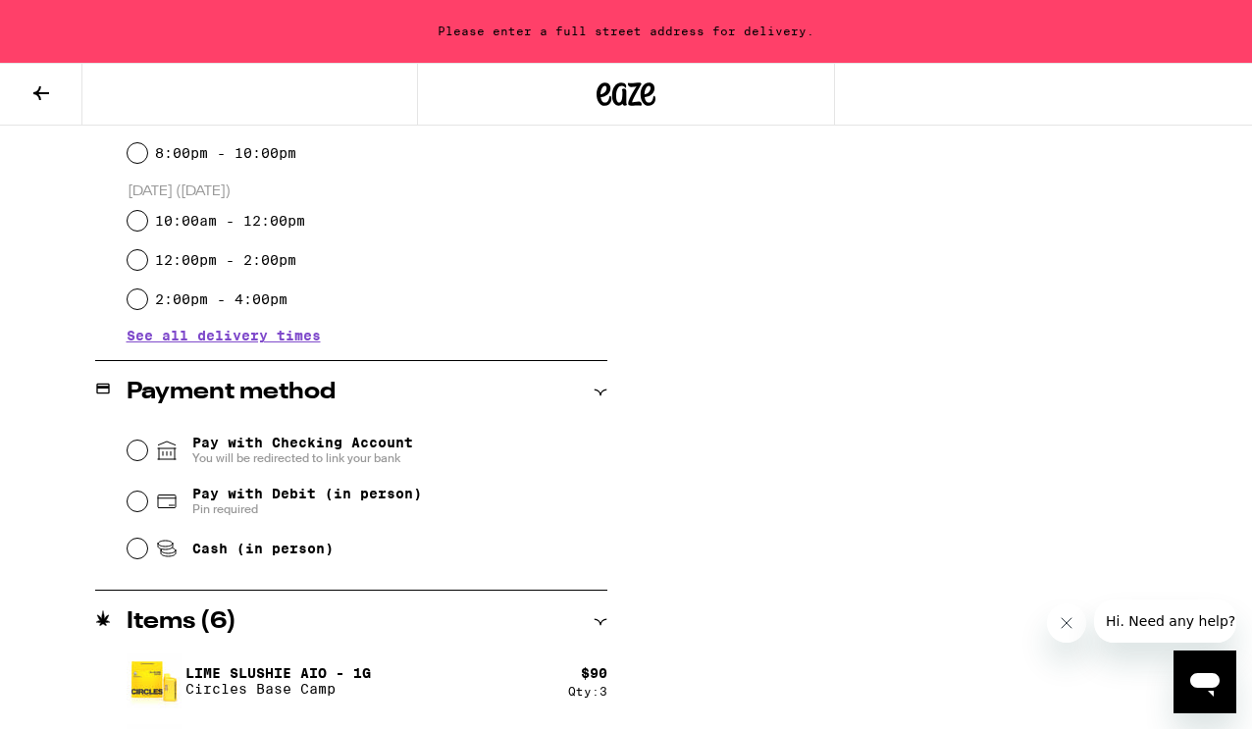
click at [137, 554] on input "Cash (in person)" at bounding box center [138, 549] width 20 height 20
radio input "true"
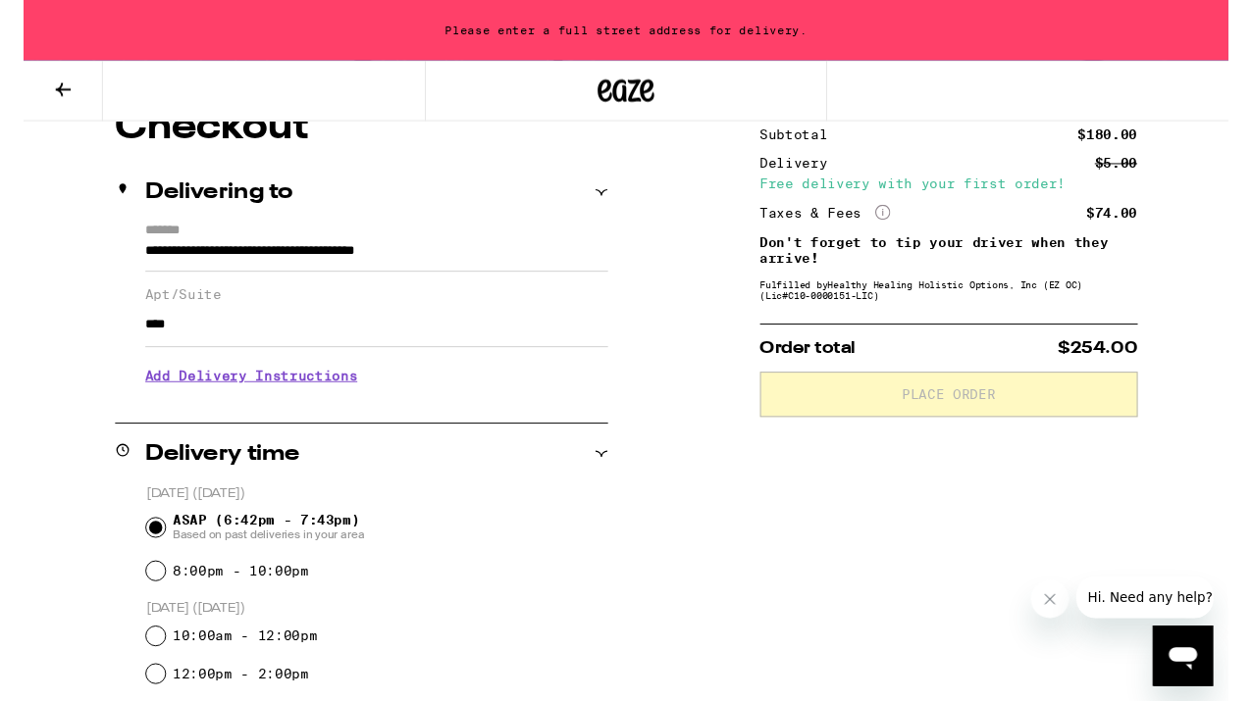
scroll to position [181, 0]
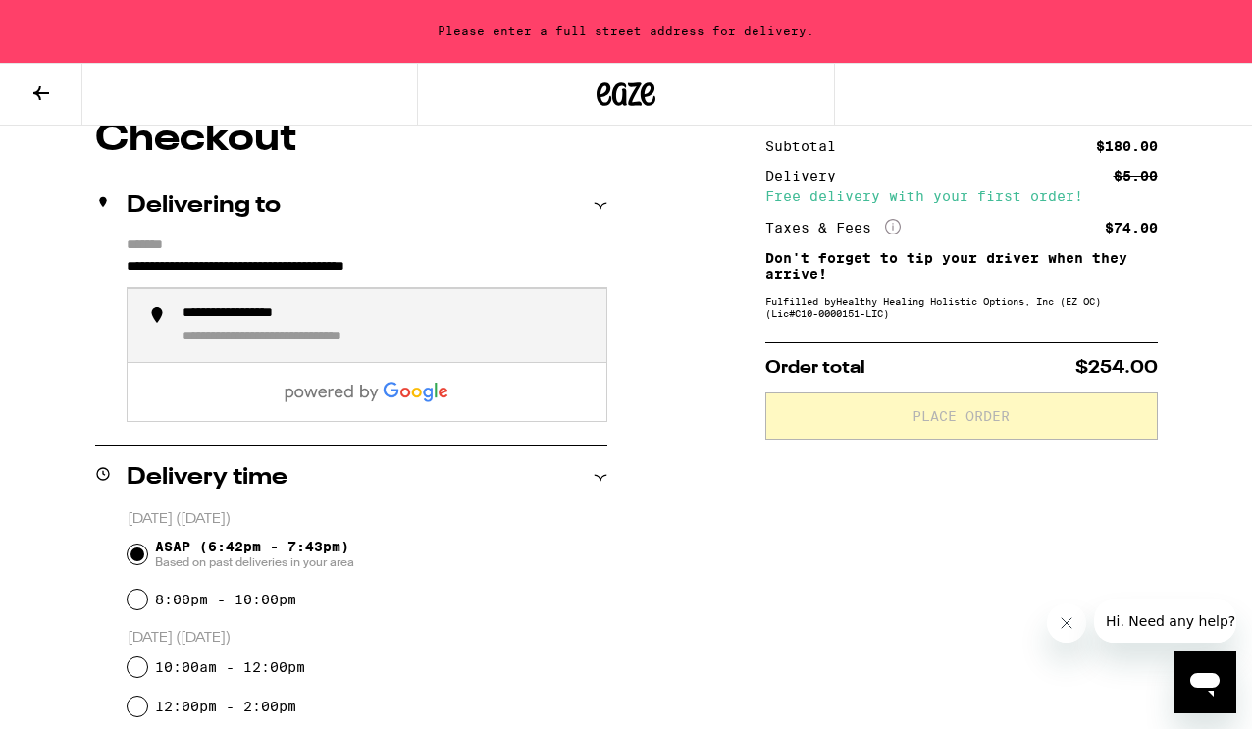
click at [530, 265] on input "**********" at bounding box center [367, 271] width 481 height 33
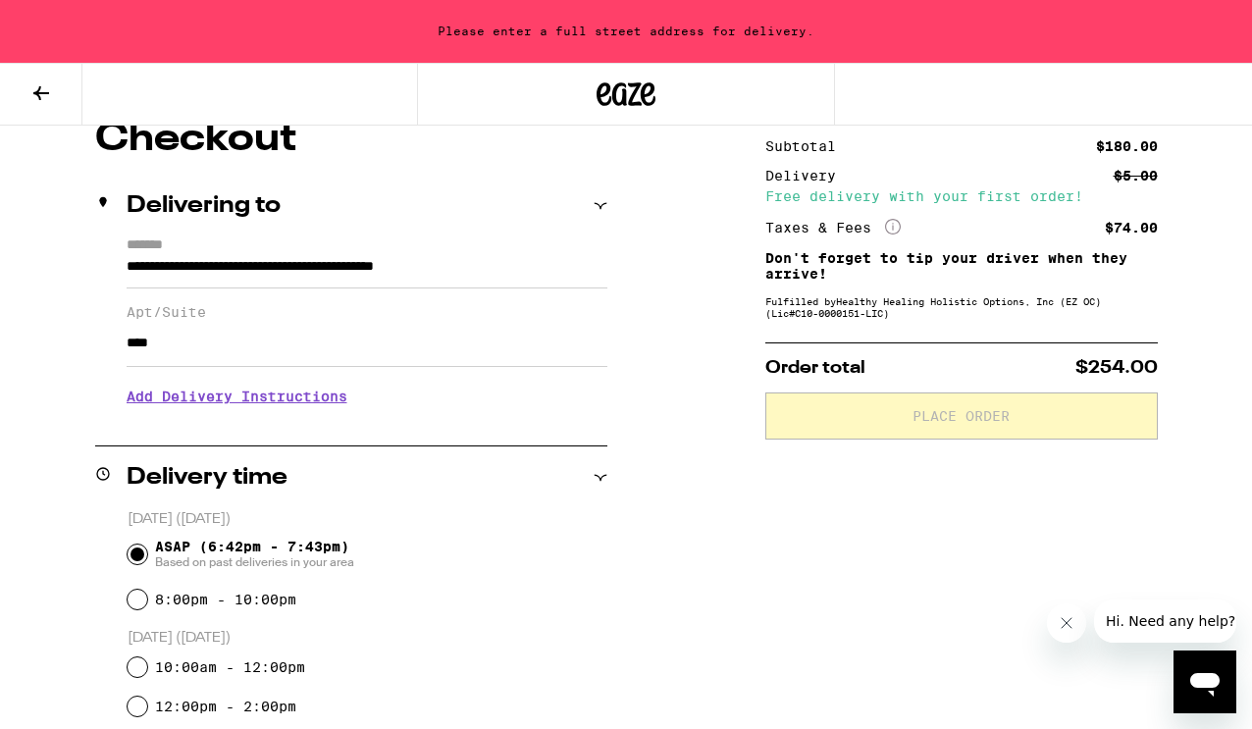
click at [659, 351] on div "**********" at bounding box center [626, 681] width 1252 height 1122
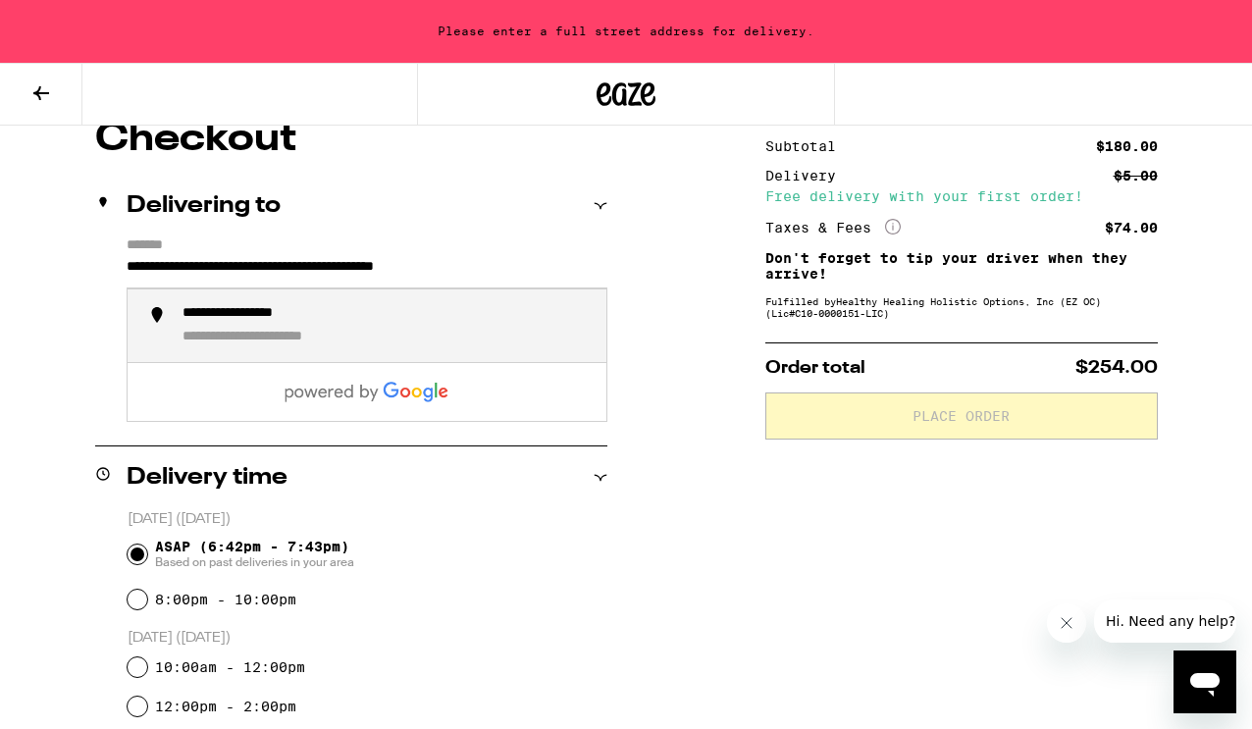
drag, startPoint x: 570, startPoint y: 271, endPoint x: 303, endPoint y: 272, distance: 266.8
click at [303, 272] on input "**********" at bounding box center [367, 271] width 481 height 33
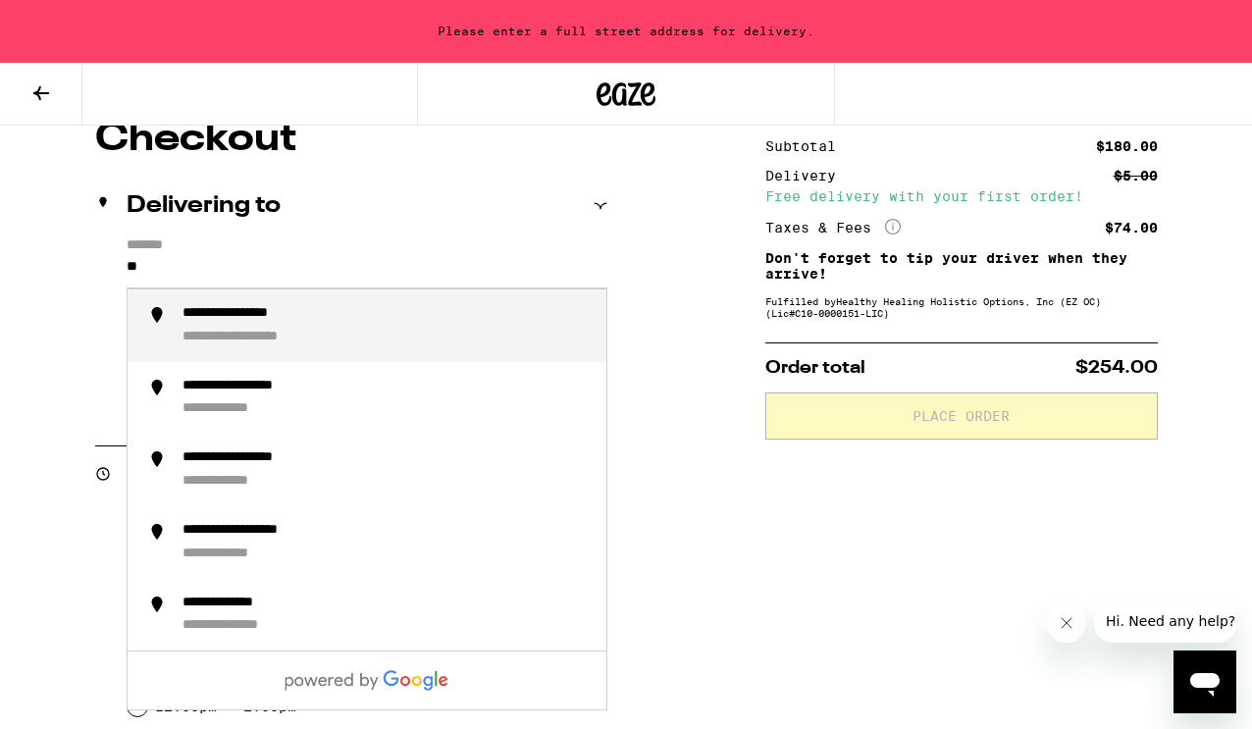
type input "*"
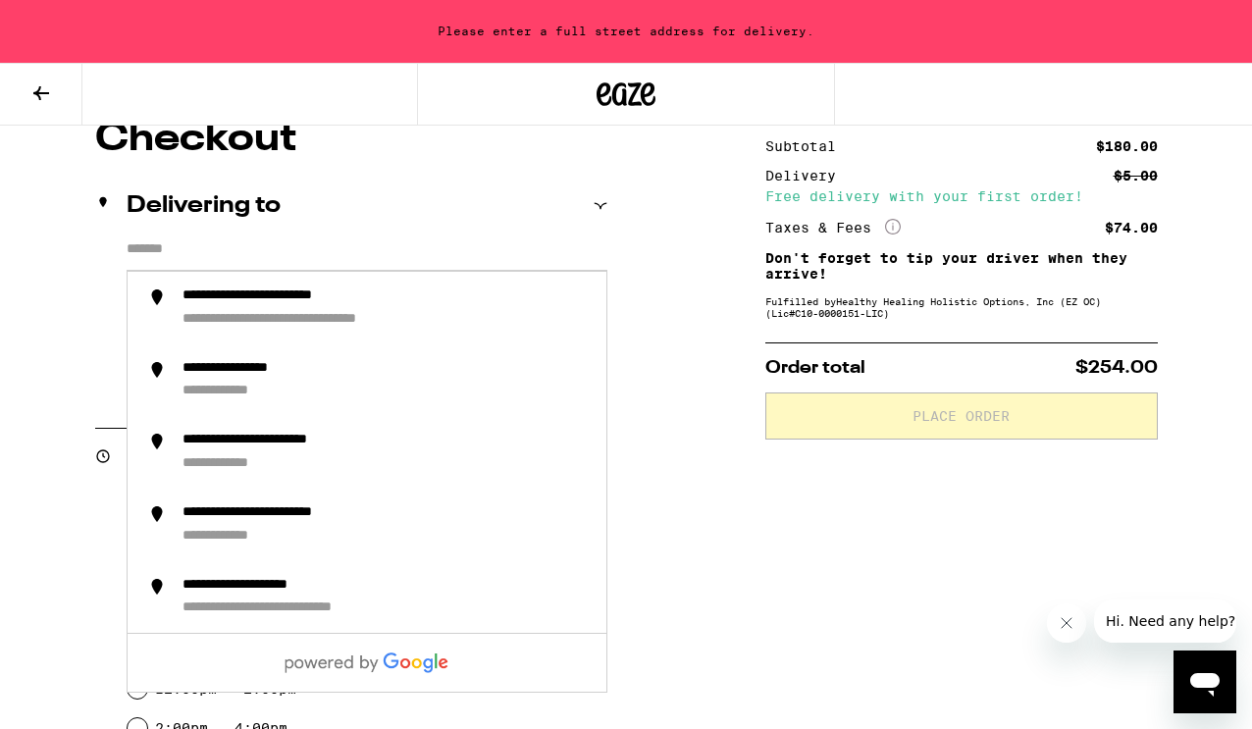
click at [74, 314] on div "**********" at bounding box center [626, 672] width 1252 height 1105
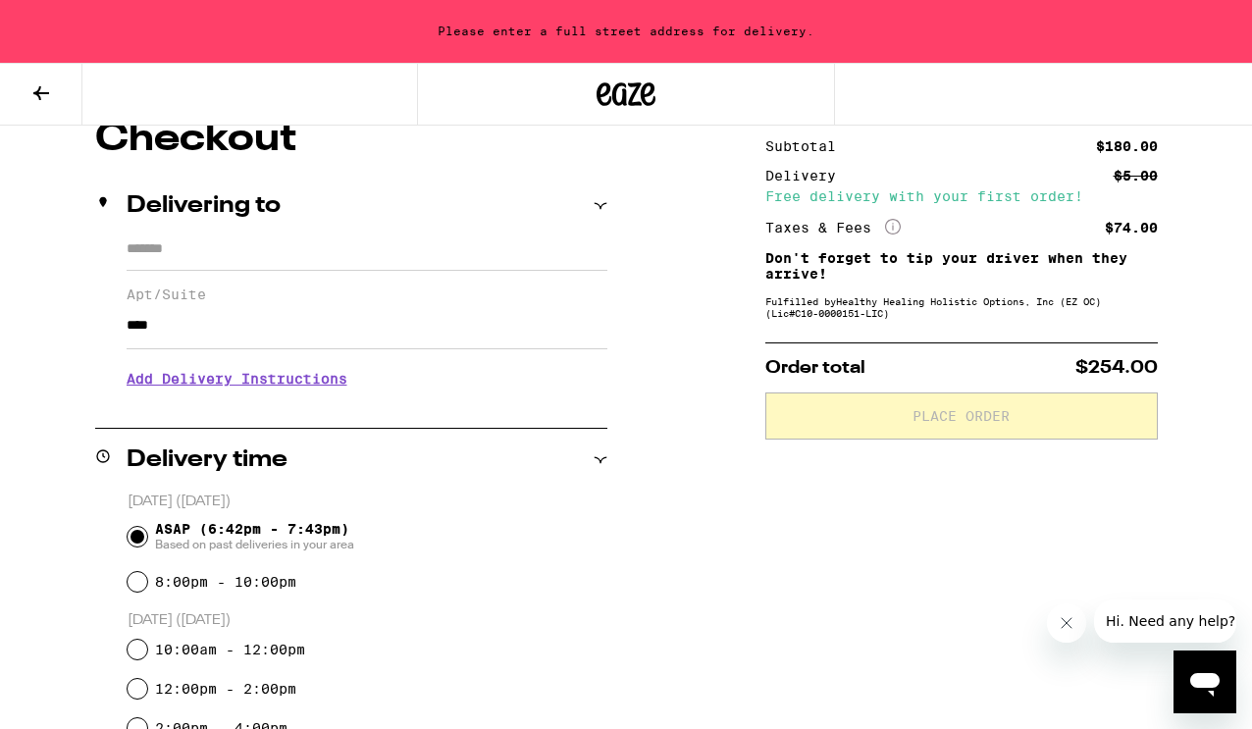
click at [183, 260] on input "*******" at bounding box center [367, 253] width 481 height 33
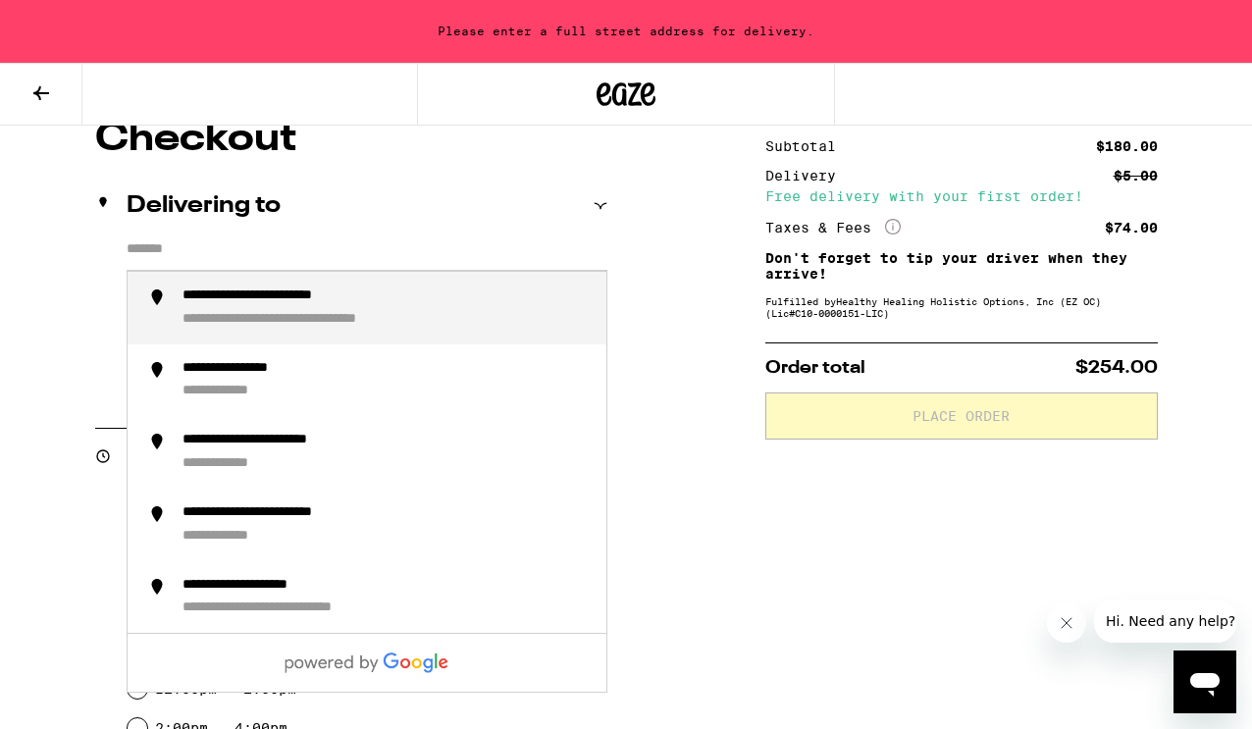
type input "*"
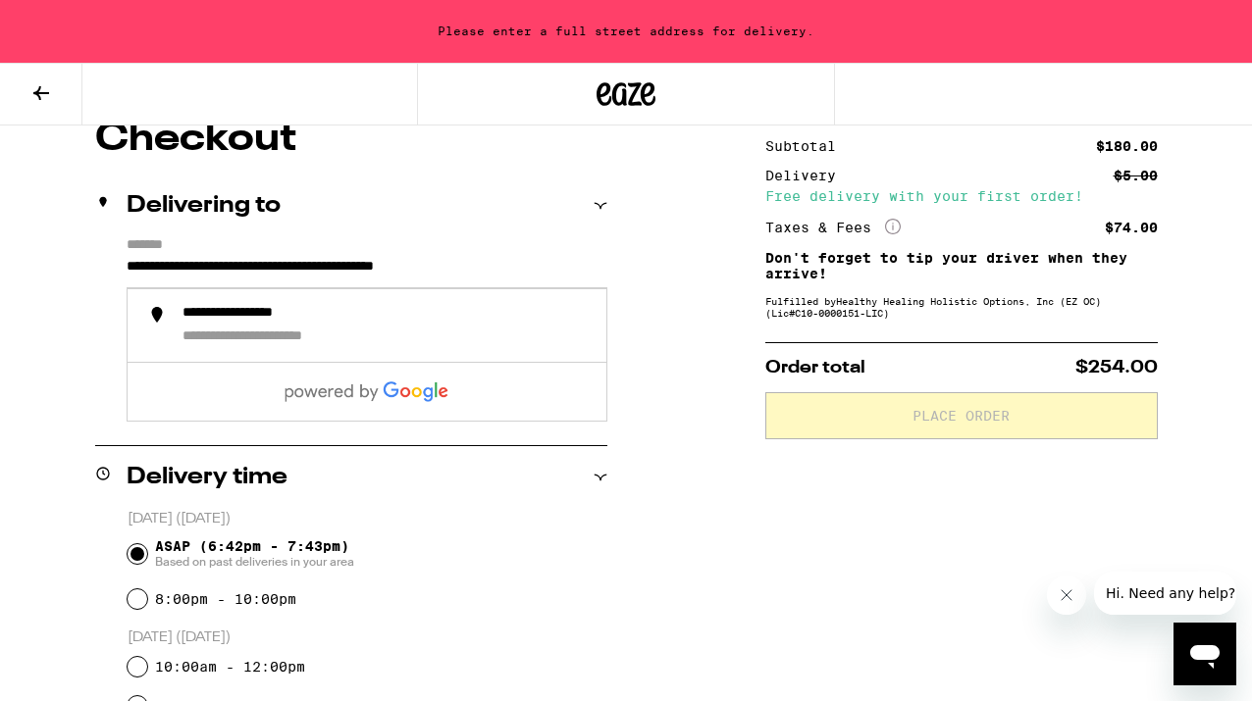
type input "**********"
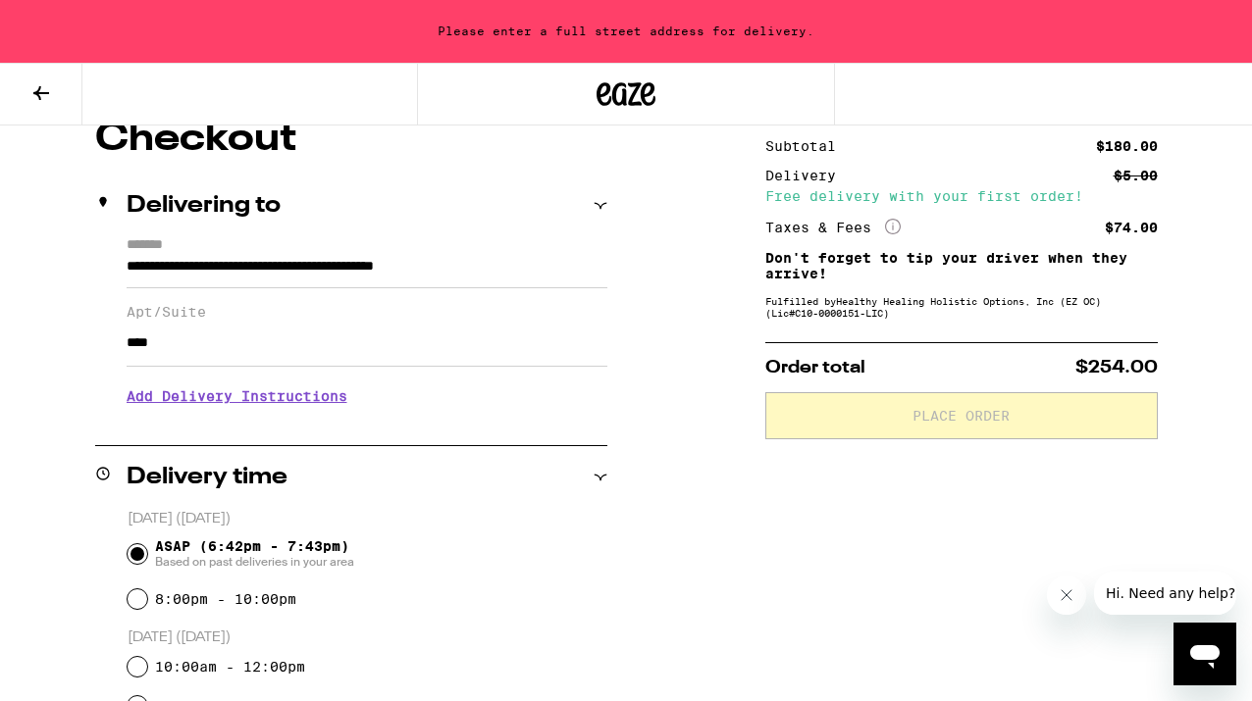
click at [582, 543] on div "ASAP (6:42pm - 7:43pm) Based on past deliveries in your area" at bounding box center [368, 554] width 480 height 51
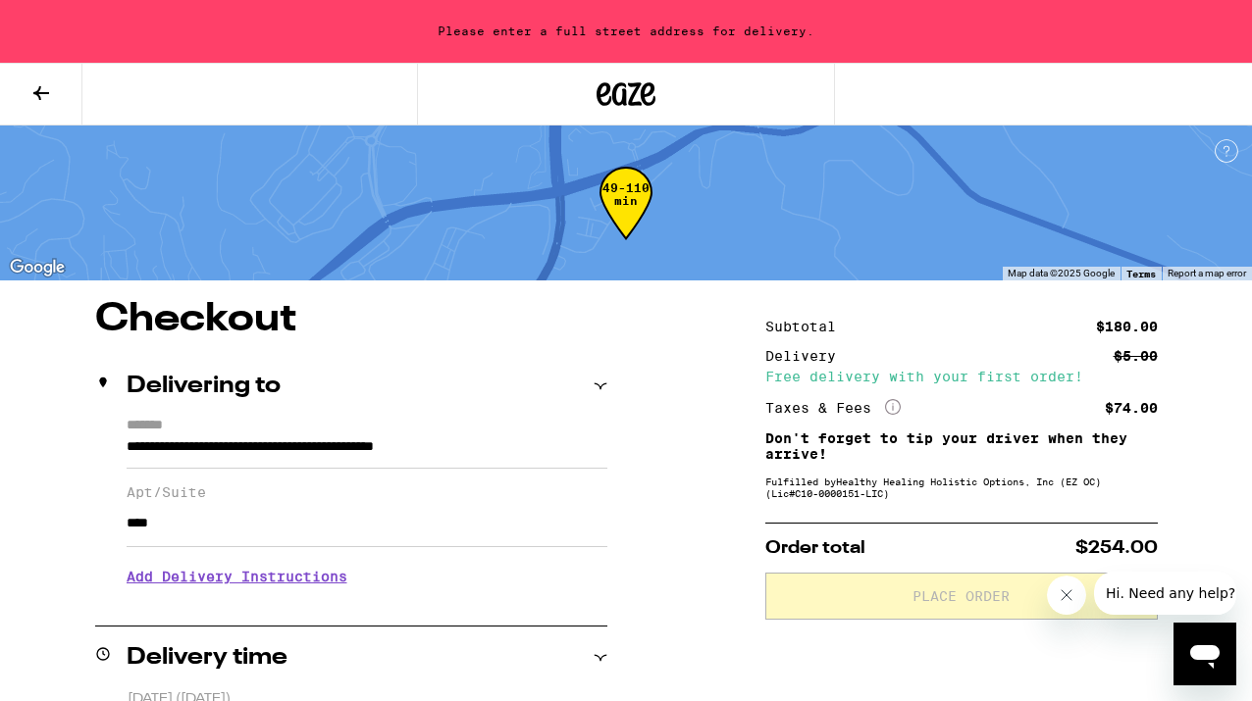
scroll to position [0, 0]
click at [618, 20] on div "Please enter a full street address for delivery." at bounding box center [626, 31] width 1252 height 63
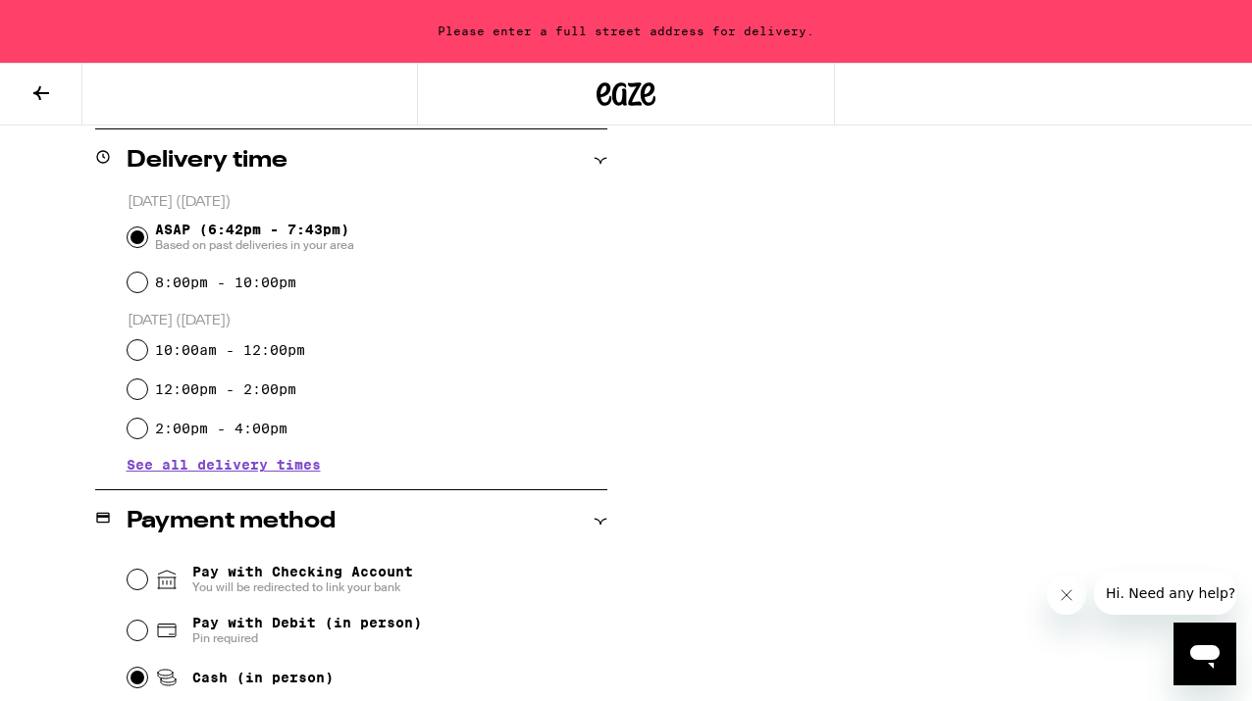
scroll to position [500, 0]
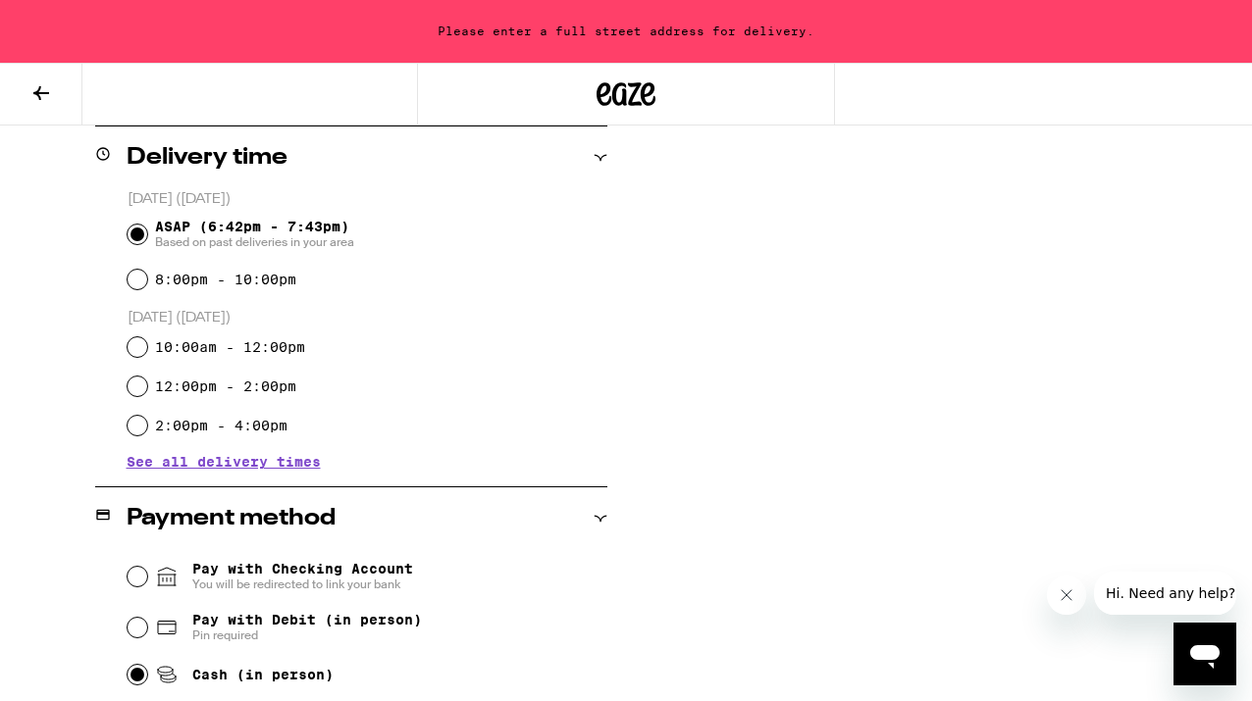
click at [141, 574] on input "Pay with Checking Account You will be redirected to link your bank" at bounding box center [138, 577] width 20 height 20
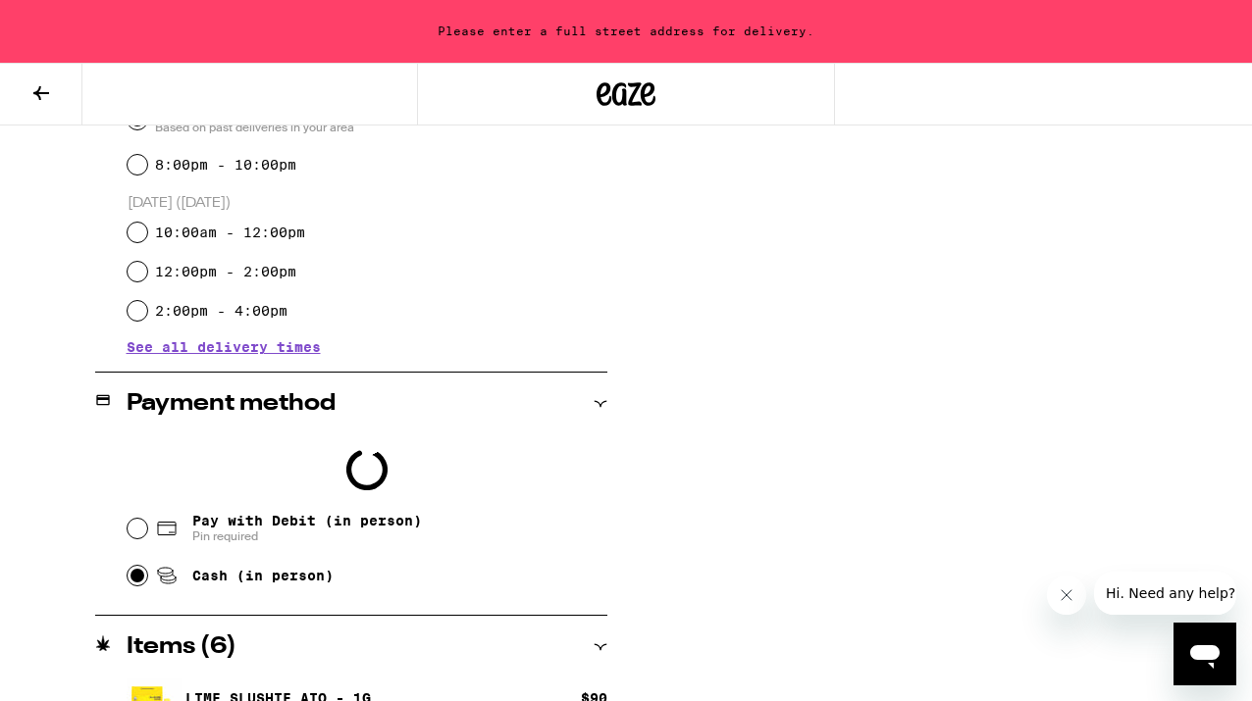
scroll to position [615, 0]
click at [132, 588] on div "Cash (in person)" at bounding box center [368, 575] width 480 height 43
click at [133, 580] on input "Cash (in person)" at bounding box center [138, 576] width 20 height 20
radio input "true"
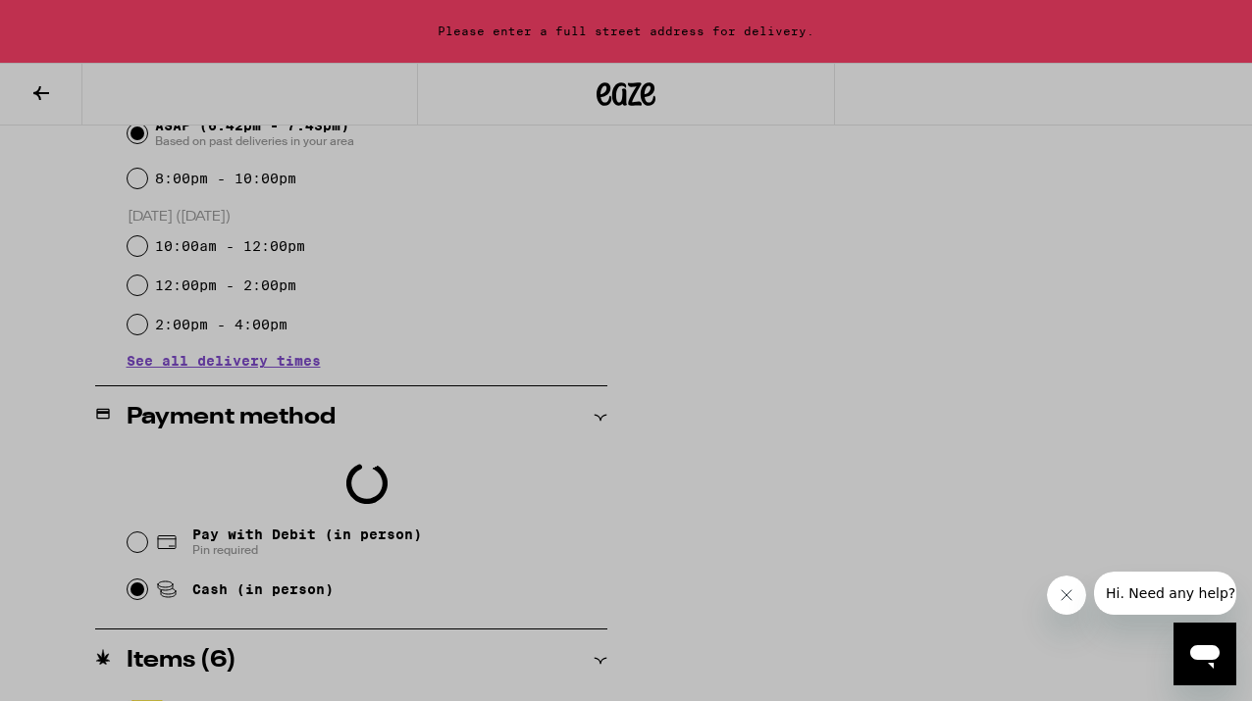
scroll to position [597, 0]
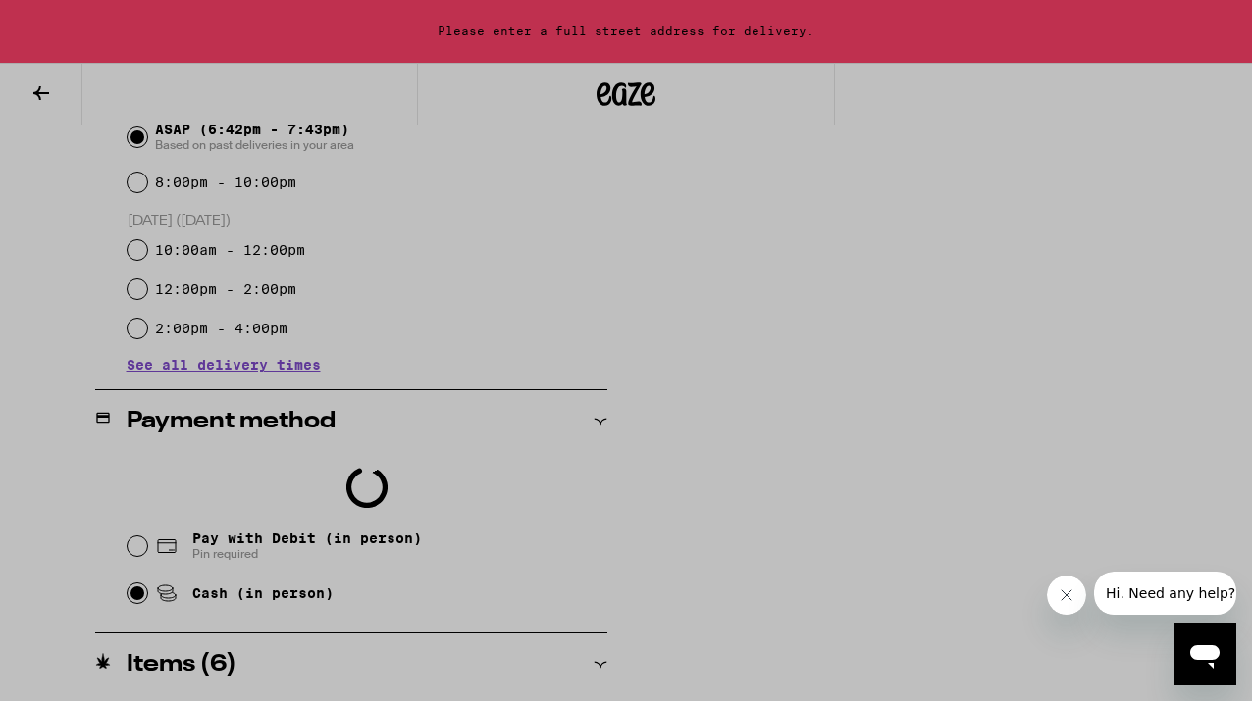
click at [948, 401] on div at bounding box center [626, 350] width 1252 height 701
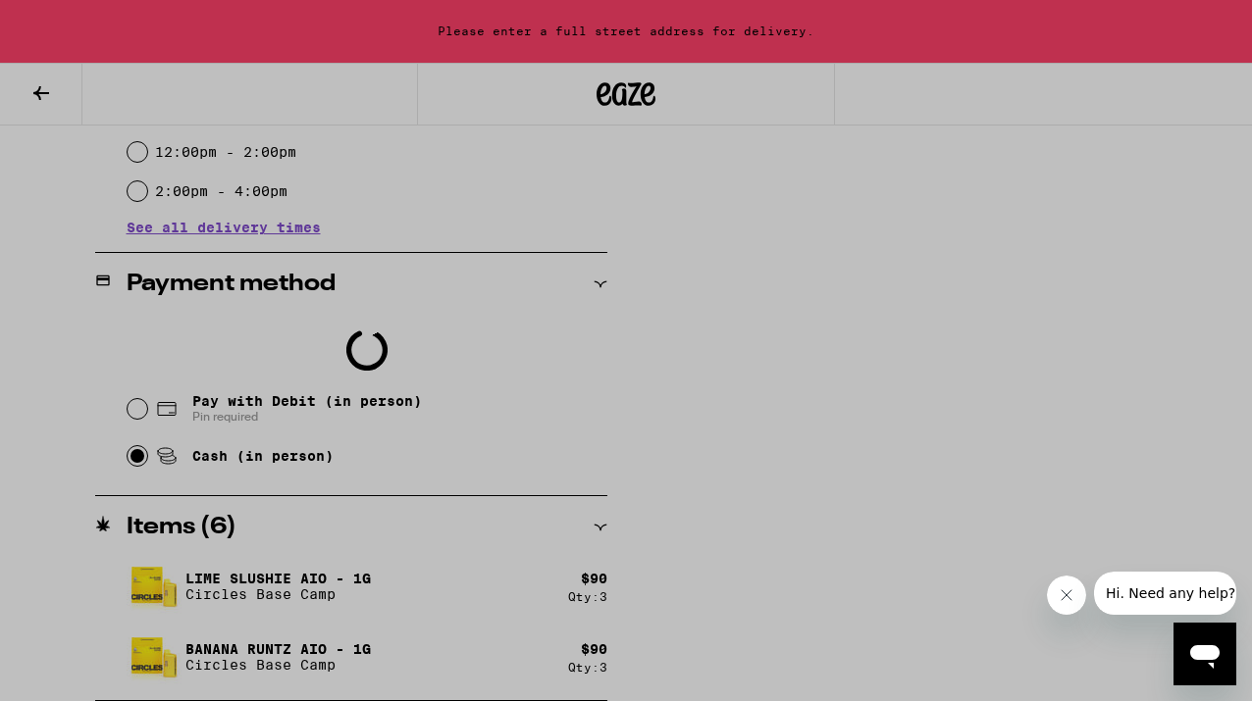
scroll to position [735, 0]
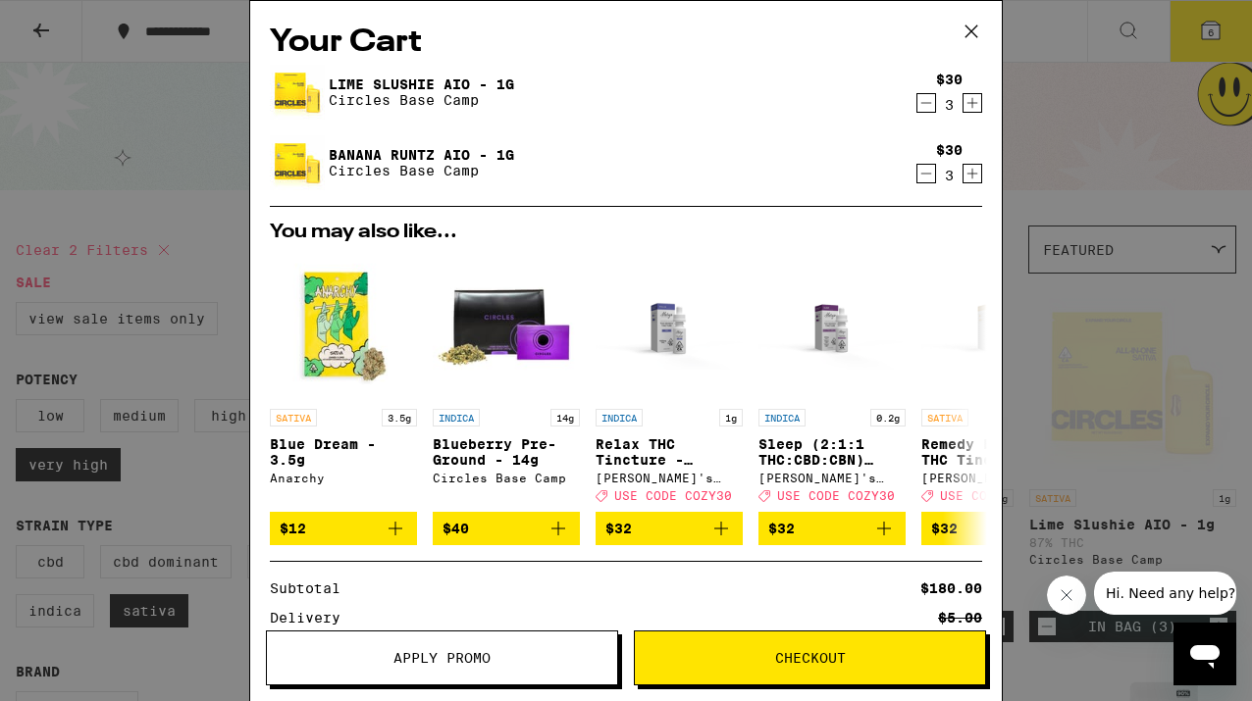
click at [797, 651] on span "Checkout" at bounding box center [810, 658] width 71 height 14
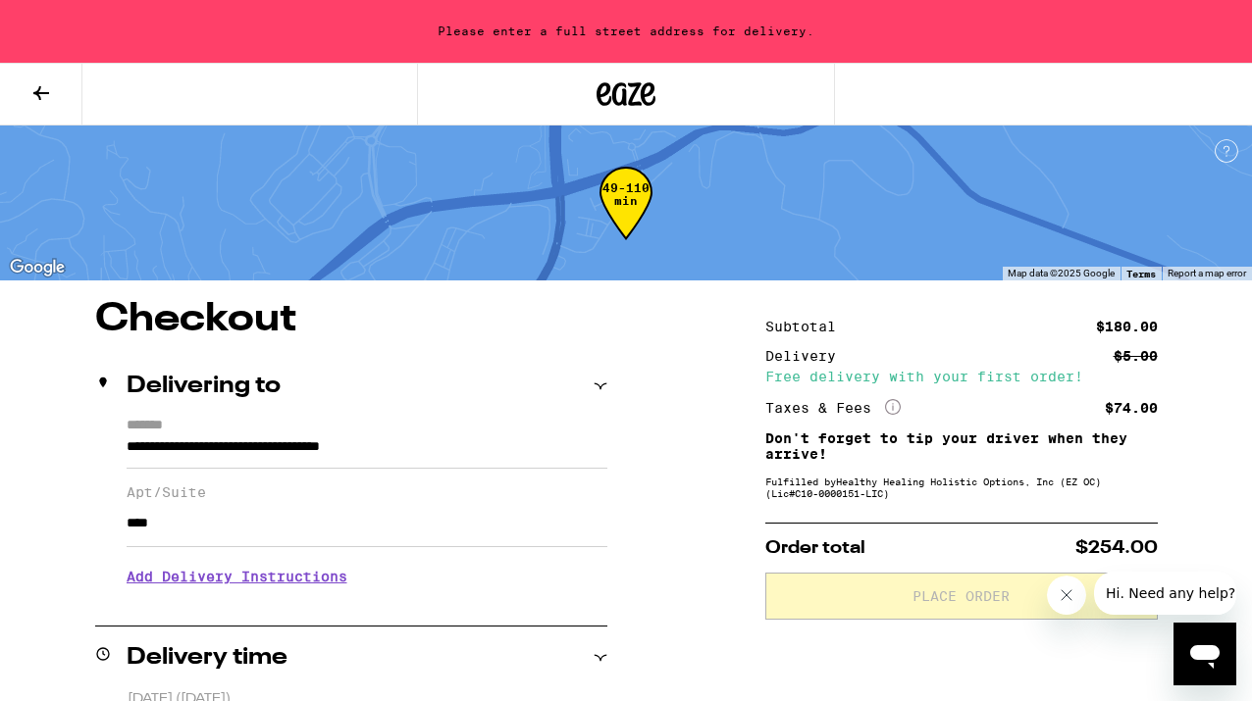
click at [127, 451] on input "**********" at bounding box center [367, 452] width 481 height 33
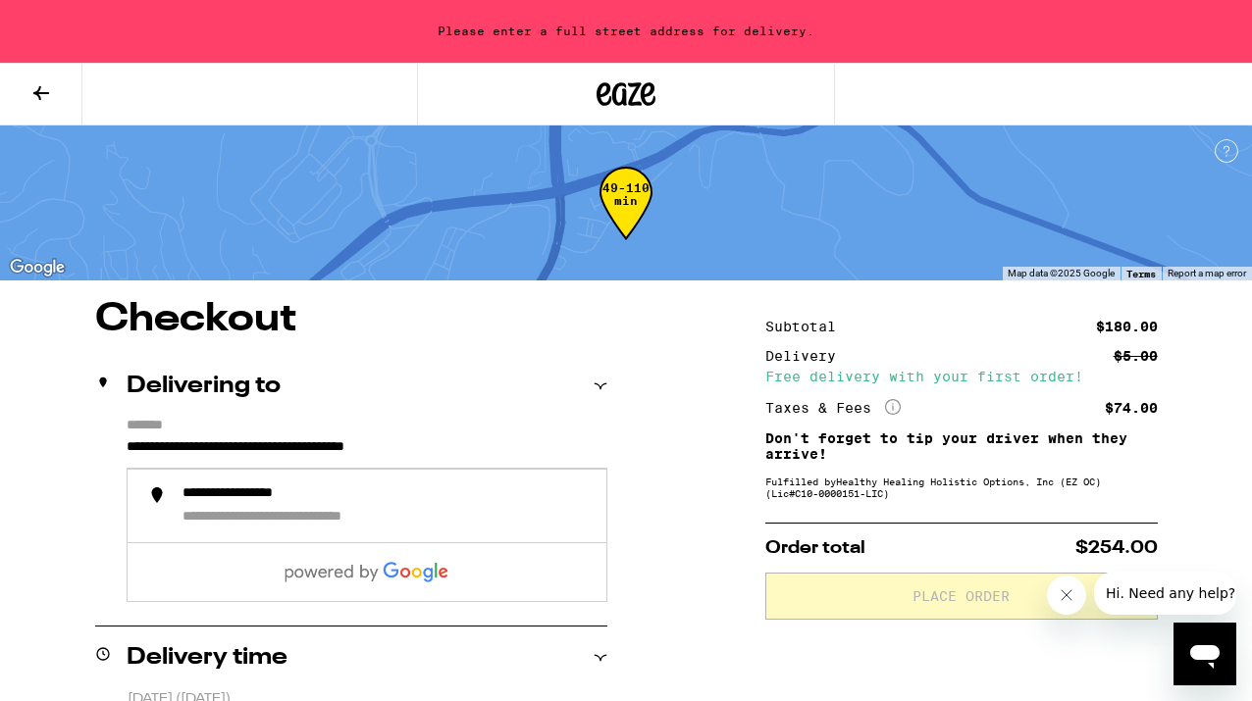
type input "**********"
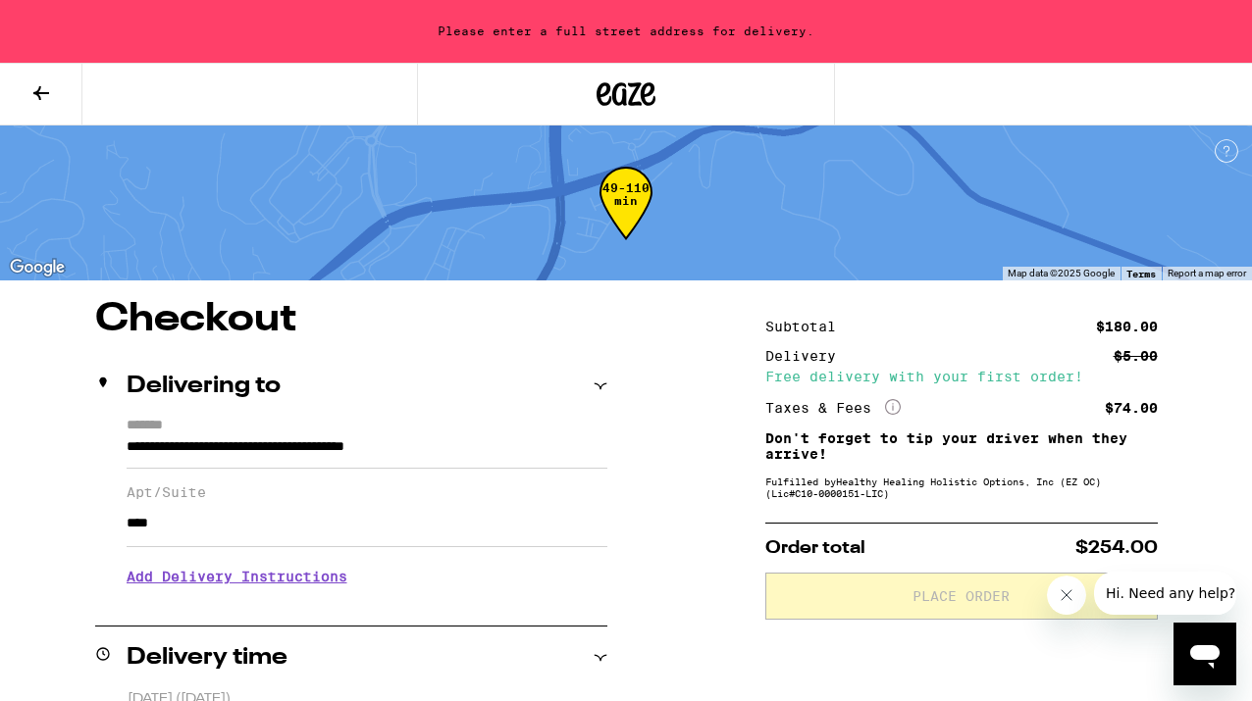
click at [417, 314] on h1 "Checkout" at bounding box center [351, 319] width 512 height 39
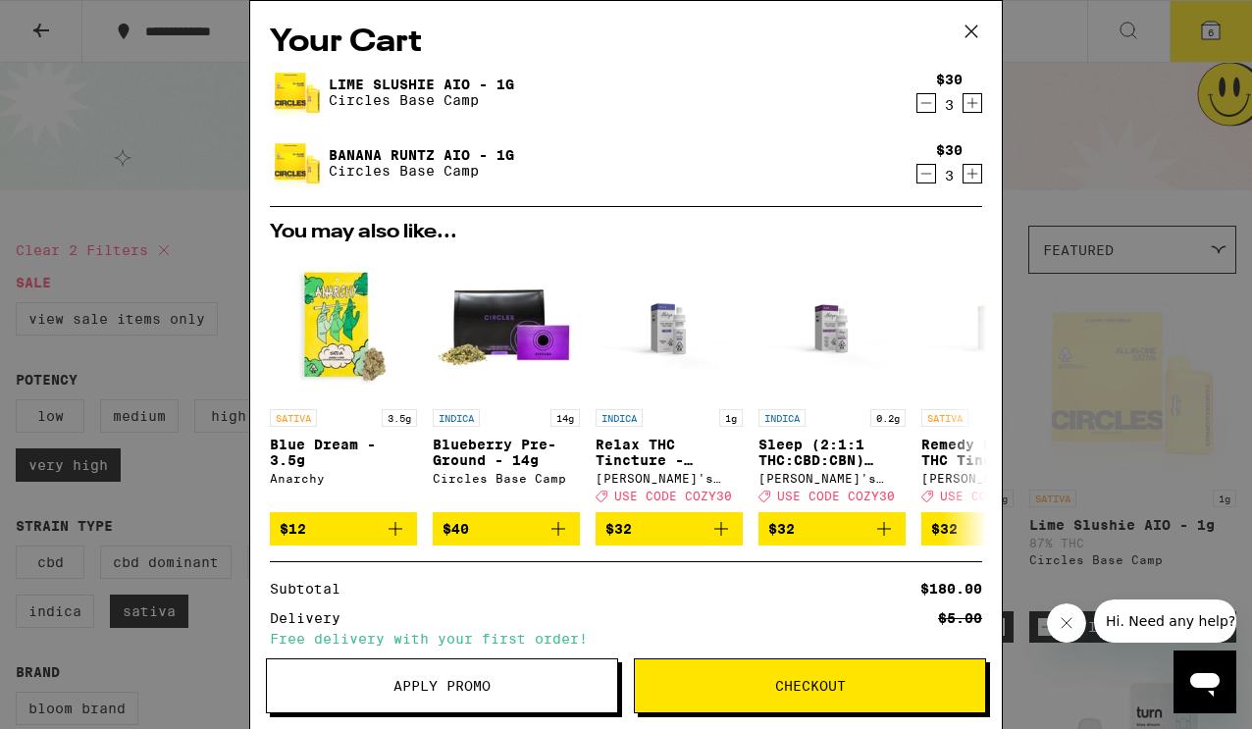
click at [932, 105] on icon "Decrement" at bounding box center [926, 103] width 18 height 24
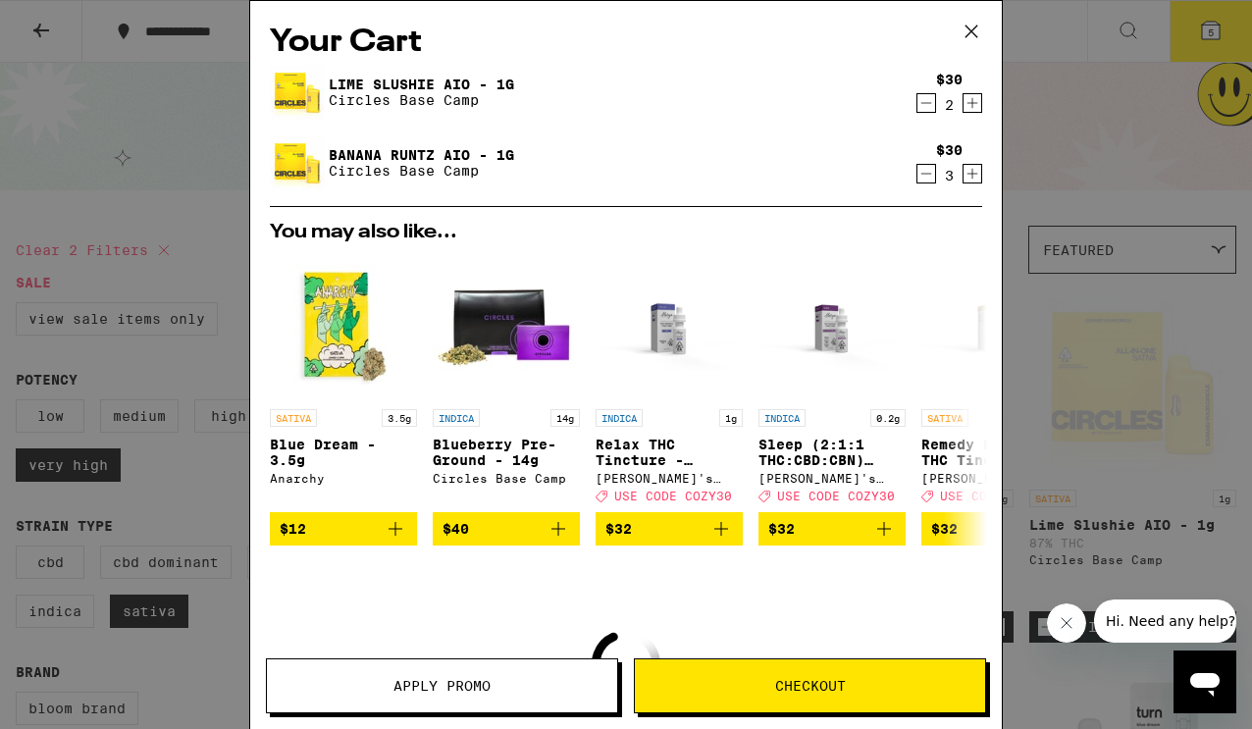
click at [932, 105] on icon "Decrement" at bounding box center [926, 103] width 18 height 24
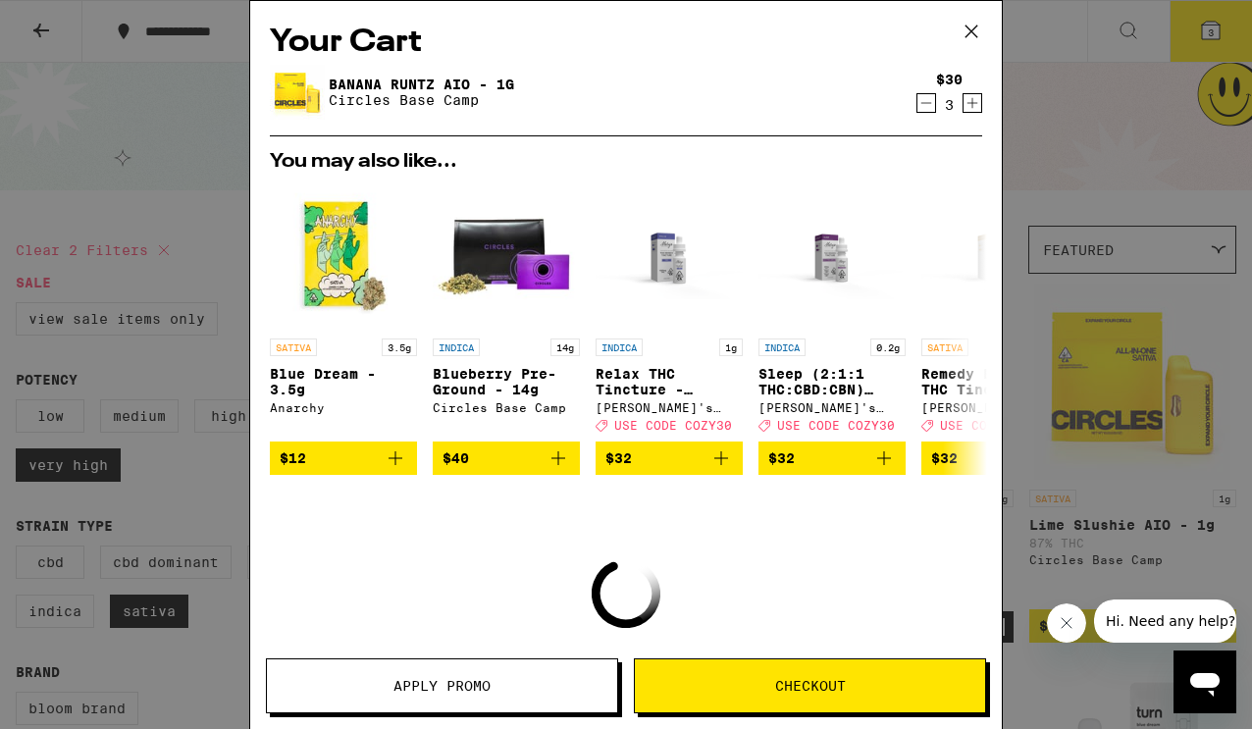
click at [932, 105] on icon "Decrement" at bounding box center [926, 103] width 18 height 24
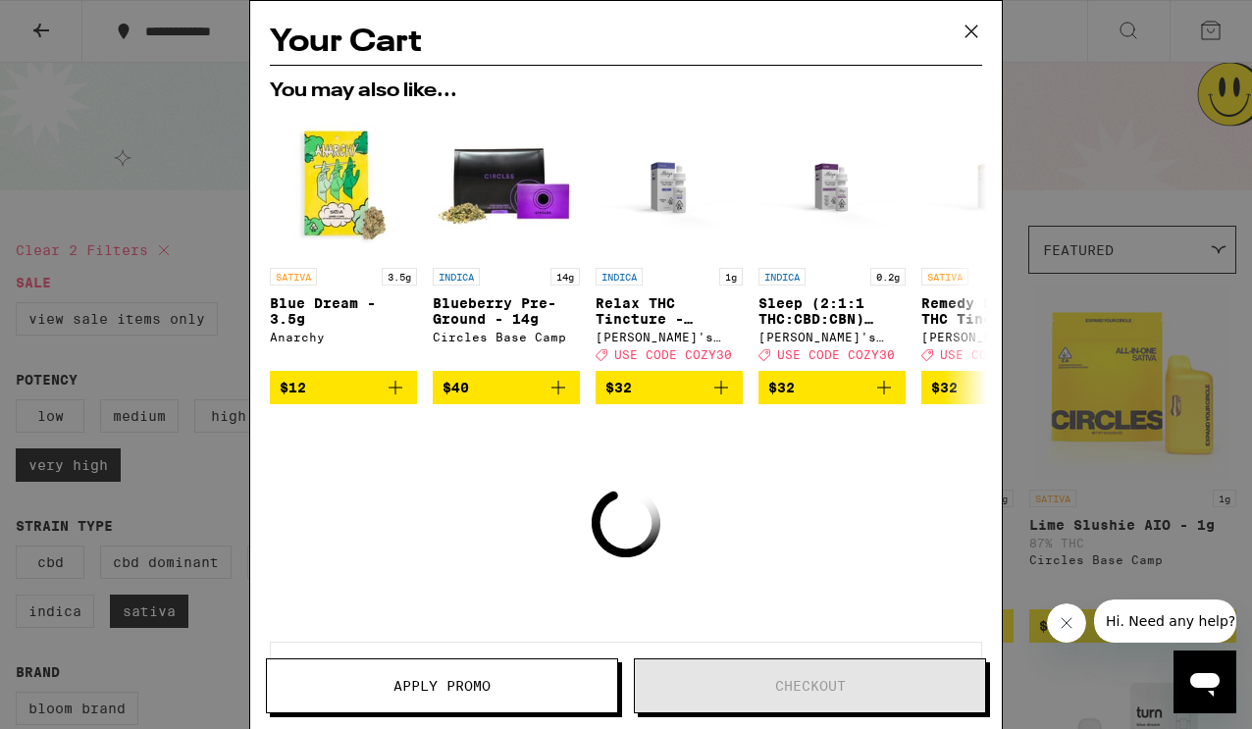
click at [932, 105] on div "You may also like... SATIVA 3.5g Blue Dream - 3.5g Anarchy $12 INDICA 14g Blueb…" at bounding box center [626, 242] width 744 height 323
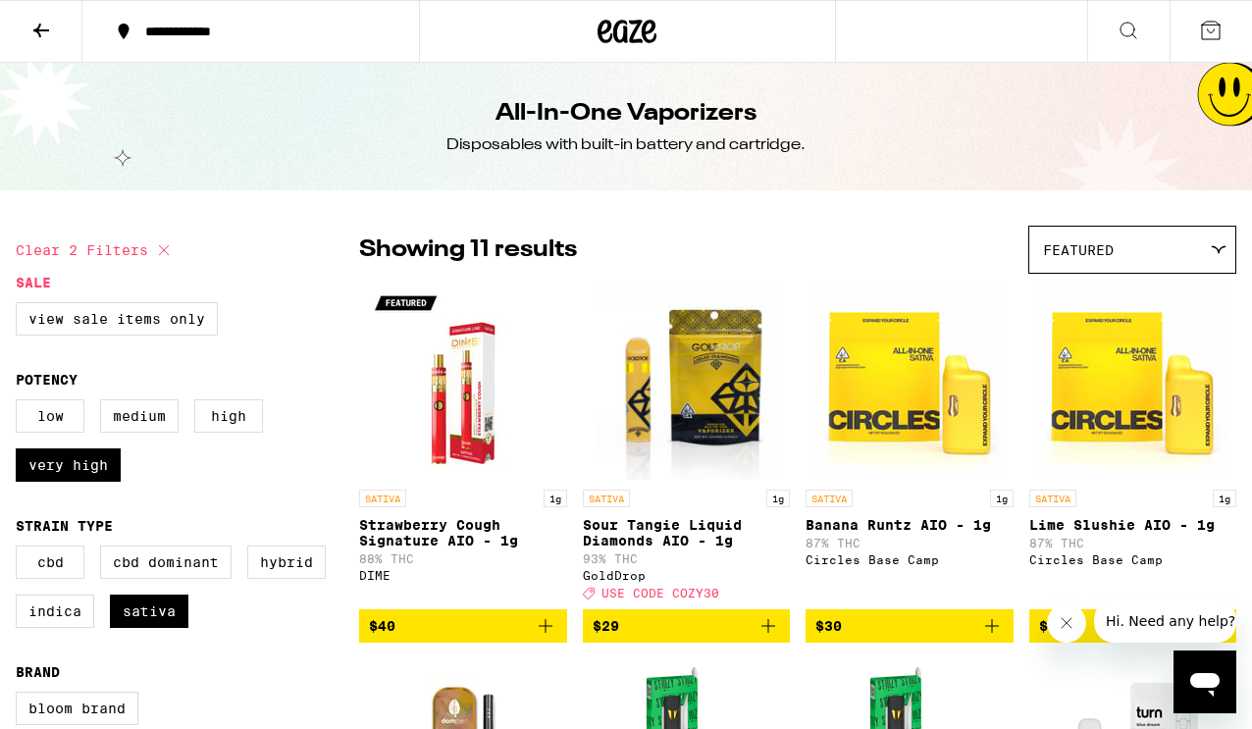
click at [34, 21] on icon at bounding box center [41, 31] width 24 height 24
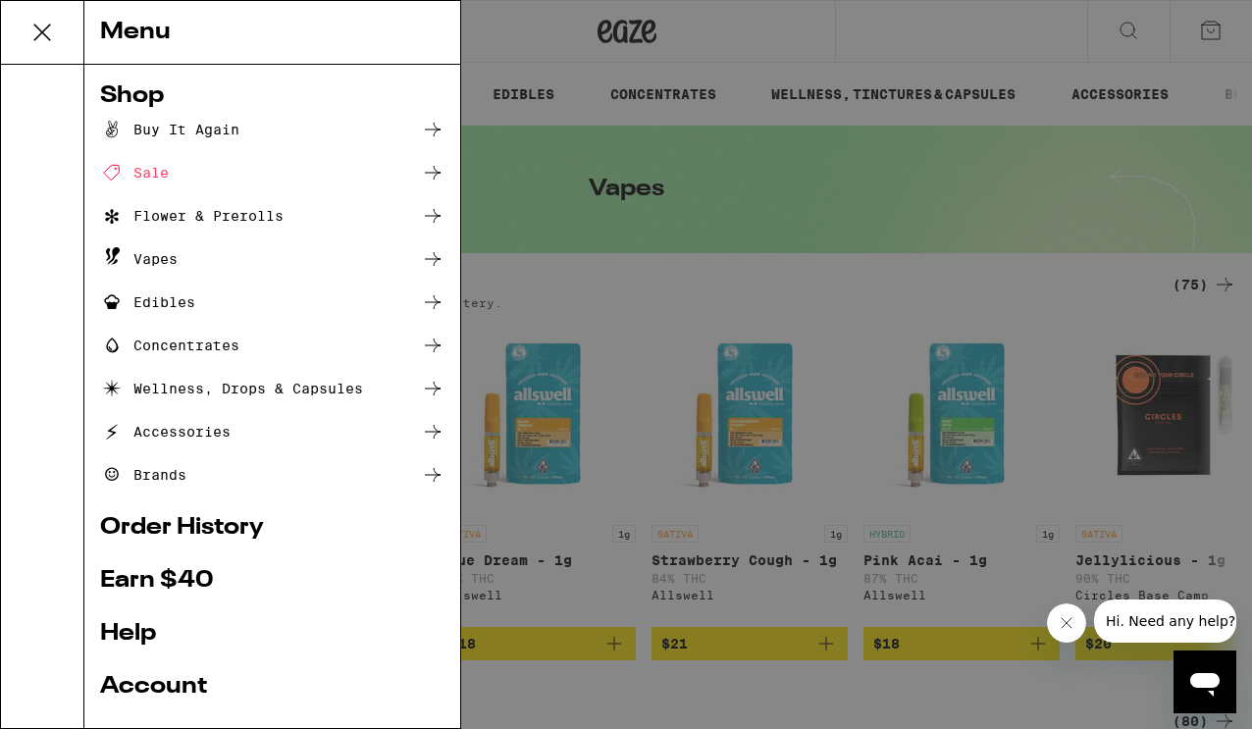
click at [42, 27] on icon at bounding box center [42, 32] width 39 height 39
